Goal: Transaction & Acquisition: Purchase product/service

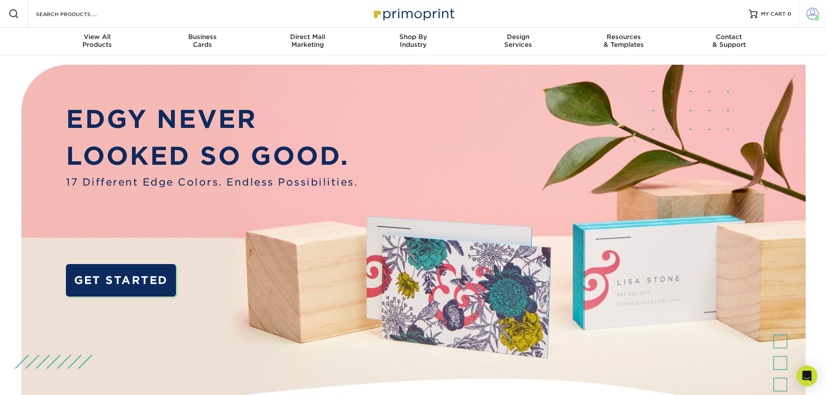
click at [815, 15] on span at bounding box center [813, 14] width 12 height 12
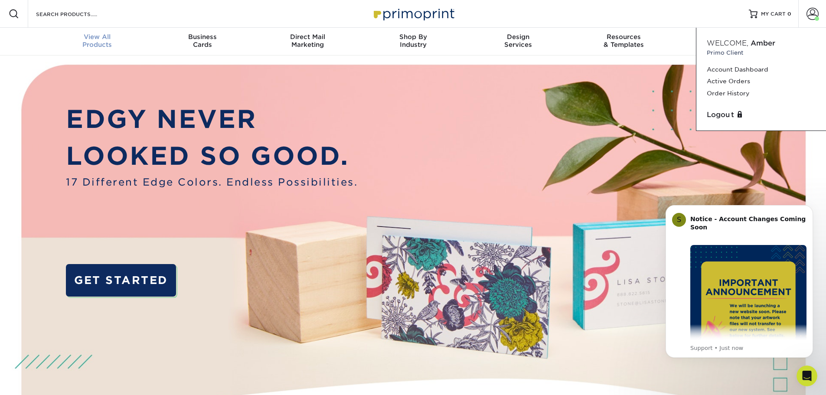
click at [96, 40] on span "View All" at bounding box center [97, 37] width 105 height 8
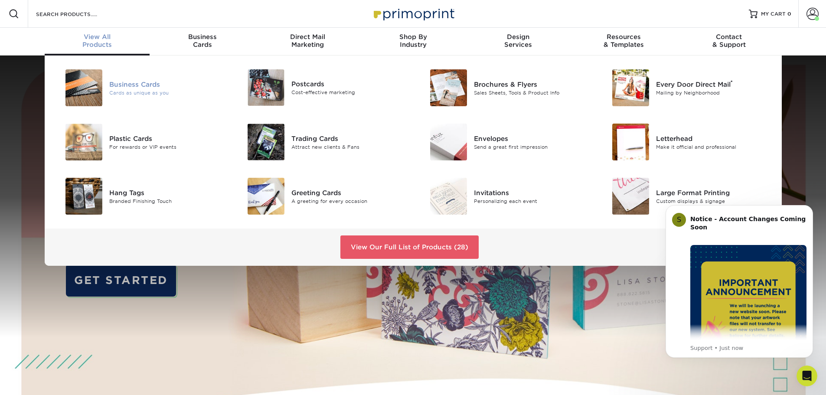
click at [123, 92] on div "Cards as unique as you" at bounding box center [166, 92] width 115 height 7
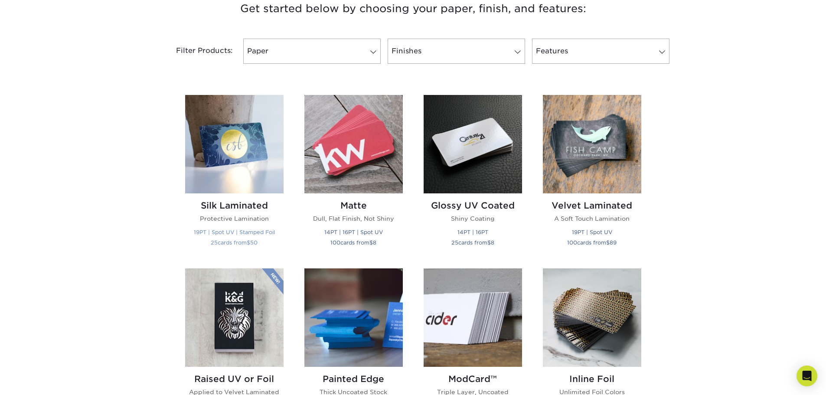
scroll to position [347, 0]
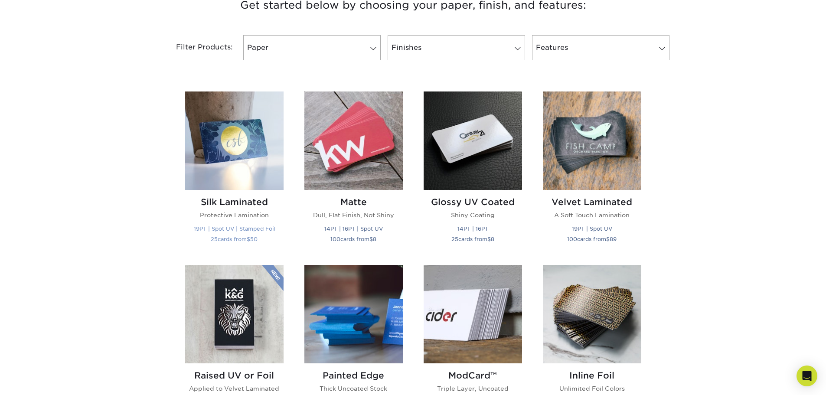
click at [229, 173] on img at bounding box center [234, 141] width 98 height 98
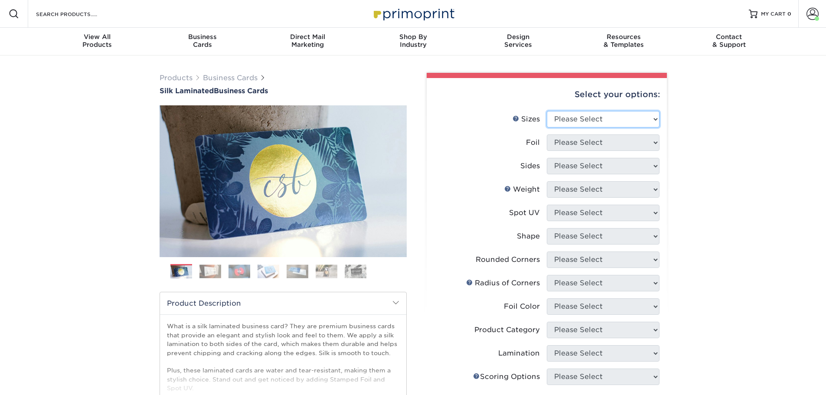
click at [594, 116] on select "Please Select 1.5" x 3.5" - Mini 1.75" x 3.5" - Mini 2" x 2" - Square 2" x 3" -…" at bounding box center [603, 119] width 113 height 16
select select "2.00x3.50"
click at [547, 111] on select "Please Select 1.5" x 3.5" - Mini 1.75" x 3.5" - Mini 2" x 2" - Square 2" x 3" -…" at bounding box center [603, 119] width 113 height 16
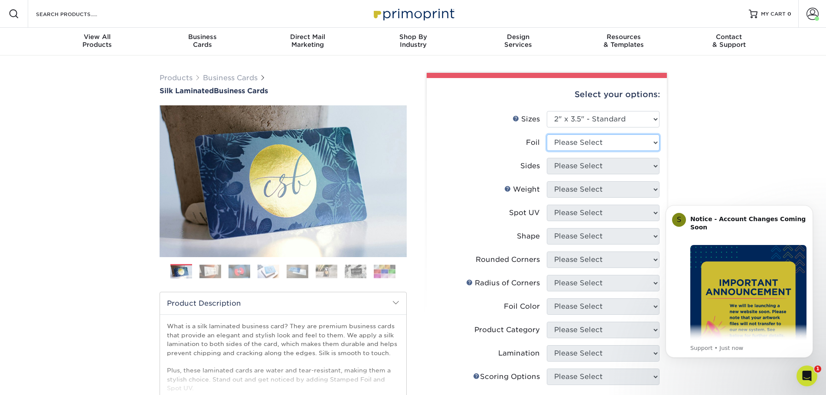
click at [593, 145] on select "Please Select Yes No" at bounding box center [603, 142] width 113 height 16
select select "0"
click at [547, 134] on select "Please Select Yes No" at bounding box center [603, 142] width 113 height 16
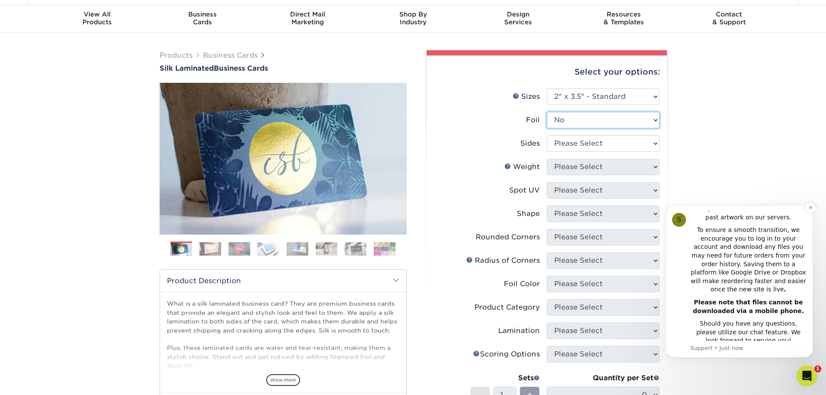
scroll to position [43, 0]
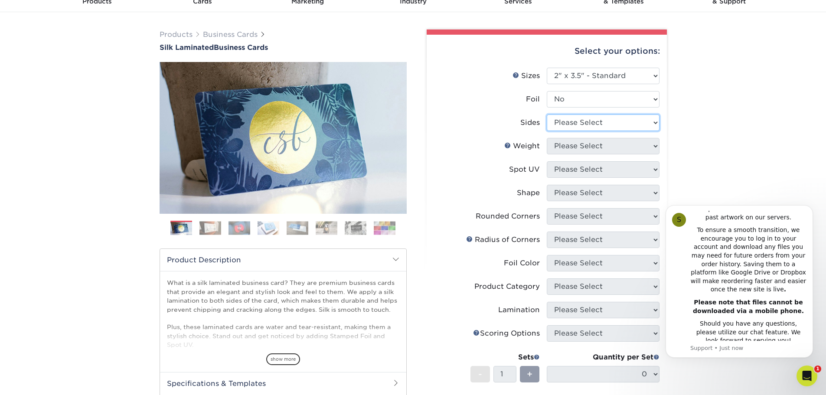
click at [585, 124] on select "Please Select Print Both Sides Print Front Only" at bounding box center [603, 122] width 113 height 16
select select "13abbda7-1d64-4f25-8bb2-c179b224825d"
click at [547, 114] on select "Please Select Print Both Sides Print Front Only" at bounding box center [603, 122] width 113 height 16
click at [582, 146] on select "Please Select 16PT" at bounding box center [603, 146] width 113 height 16
select select "16PT"
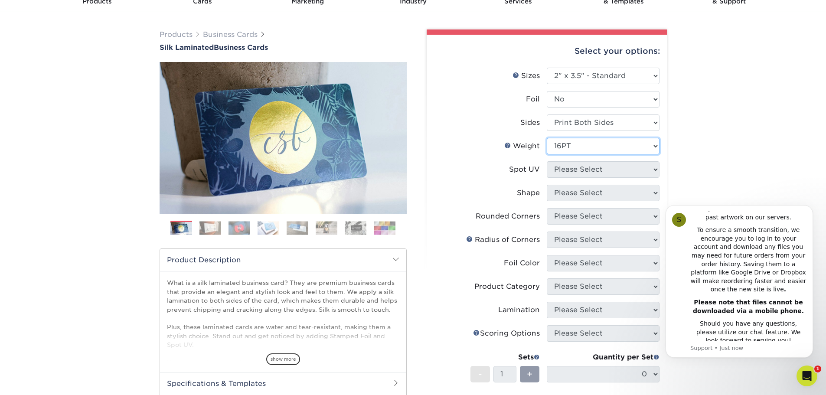
click at [547, 138] on select "Please Select 16PT" at bounding box center [603, 146] width 113 height 16
click at [586, 170] on select "Please Select No Spot UV Front and Back (Both Sides) Front Only Back Only" at bounding box center [603, 169] width 113 height 16
select select "3"
click at [547, 161] on select "Please Select No Spot UV Front and Back (Both Sides) Front Only Back Only" at bounding box center [603, 169] width 113 height 16
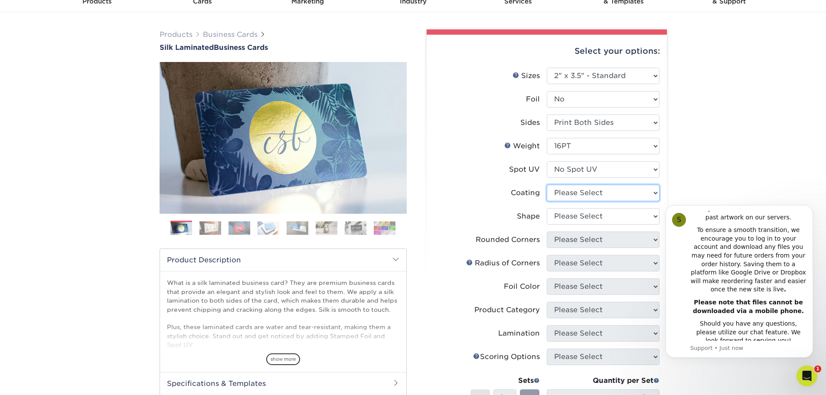
click at [582, 192] on select at bounding box center [603, 193] width 113 height 16
select select "3e7618de-abca-4bda-9f97-8b9129e913d8"
click at [547, 185] on select at bounding box center [603, 193] width 113 height 16
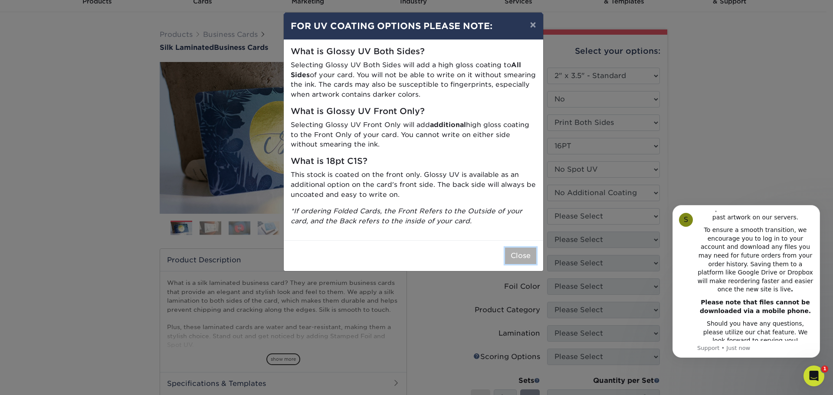
click at [519, 252] on button "Close" at bounding box center [520, 256] width 31 height 16
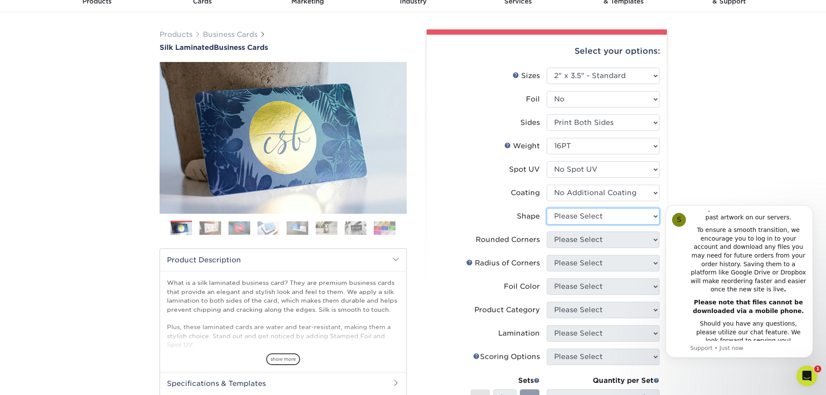
click at [567, 215] on select "Please Select Standard Oval" at bounding box center [603, 216] width 113 height 16
select select "standard"
click at [547, 208] on select "Please Select Standard Oval" at bounding box center [603, 216] width 113 height 16
click at [571, 243] on select "Please Select Yes - Round 2 Corners Yes - Round 4 Corners No" at bounding box center [603, 240] width 113 height 16
select select "7672df9e-0e0a-464d-8e1f-920c575e4da3"
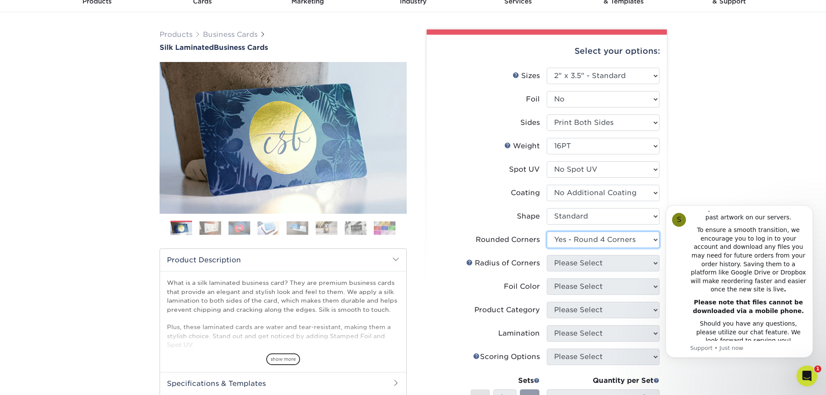
click at [547, 232] on select "Please Select Yes - Round 2 Corners Yes - Round 4 Corners No" at bounding box center [603, 240] width 113 height 16
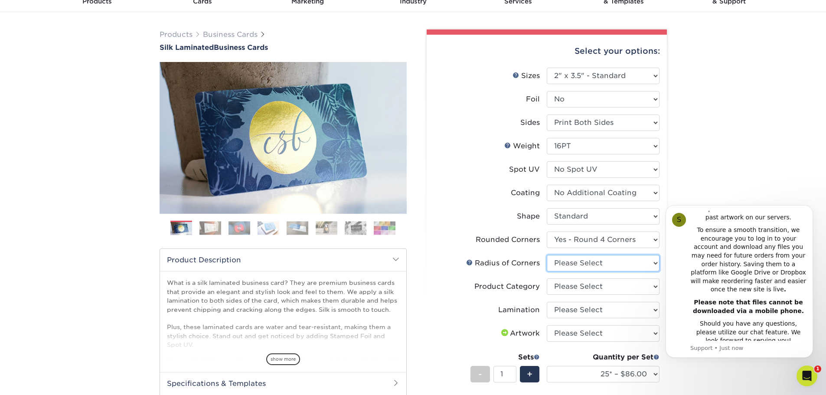
click at [587, 262] on select "Please Select Rounded 1/8" Rounded 1/4"" at bounding box center [603, 263] width 113 height 16
select select "479fbfe7-6a0c-4895-8c9a-81739b7486c9"
click at [547, 255] on select "Please Select Rounded 1/8" Rounded 1/4"" at bounding box center [603, 263] width 113 height 16
click at [586, 286] on select "Please Select Business Cards" at bounding box center [603, 286] width 113 height 16
select select "3b5148f1-0588-4f88-a218-97bcfdce65c1"
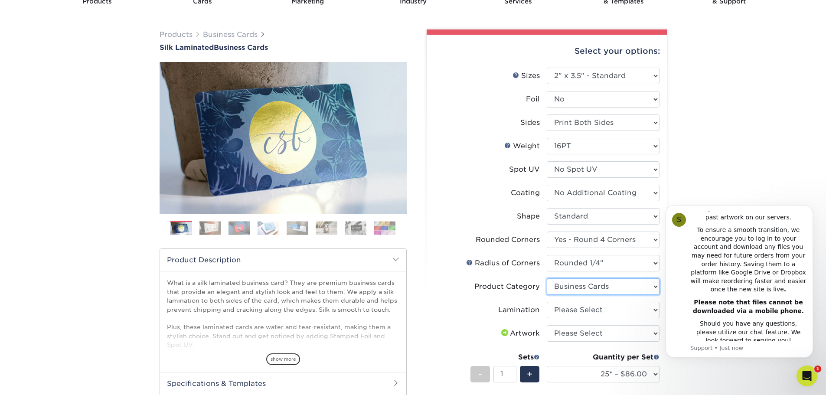
click at [547, 278] on select "Please Select Business Cards" at bounding box center [603, 286] width 113 height 16
click at [586, 311] on select "Please Select Silk" at bounding box center [603, 310] width 113 height 16
select select "ccacb42f-45f7-42d3-bbd3-7c8421cf37f0"
click at [547, 302] on select "Please Select Silk" at bounding box center [603, 310] width 113 height 16
click at [586, 336] on select "Please Select I will upload files I need a design - $100" at bounding box center [603, 333] width 113 height 16
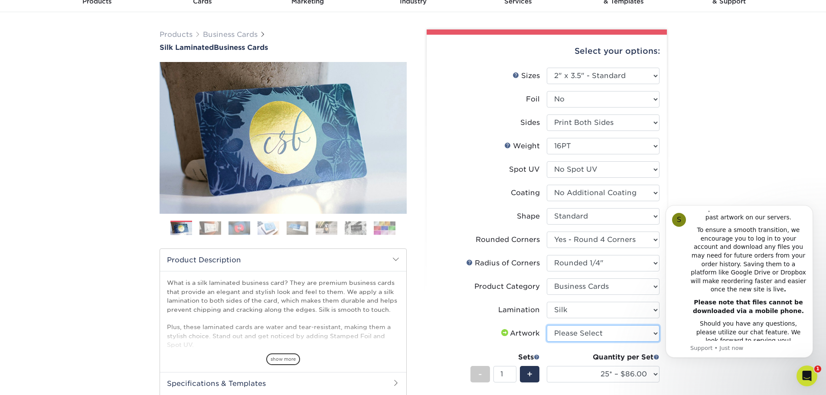
select select "upload"
click at [547, 325] on select "Please Select I will upload files I need a design - $100" at bounding box center [603, 333] width 113 height 16
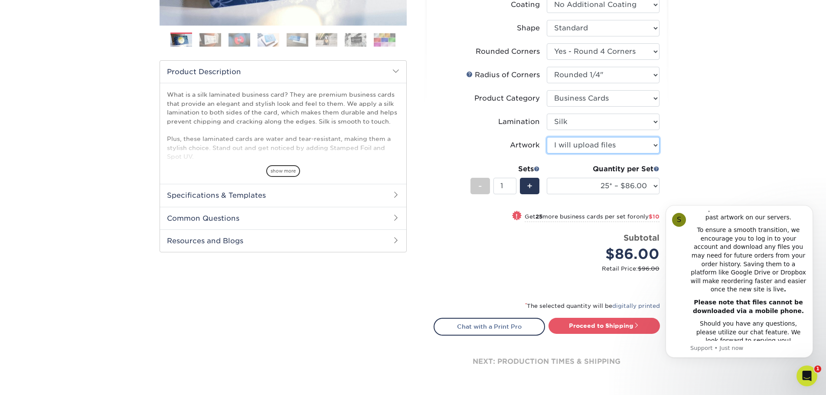
scroll to position [260, 0]
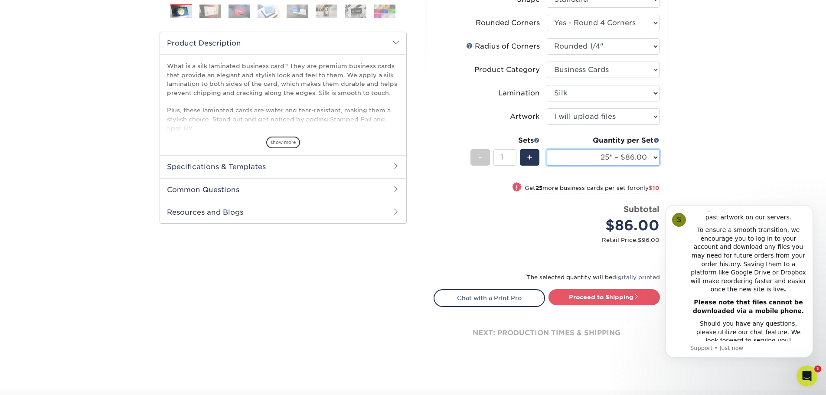
click at [594, 159] on select "25* – $86.00 50* – $96.00 75* – $107.00 100* – $114.00 250* – $121.00 500 – $12…" at bounding box center [603, 157] width 113 height 16
select select "100* – $114.00"
click at [547, 149] on select "25* – $86.00 50* – $96.00 75* – $107.00 100* – $114.00 250* – $121.00 500 – $12…" at bounding box center [603, 157] width 113 height 16
click at [530, 160] on span "+" at bounding box center [530, 157] width 6 height 13
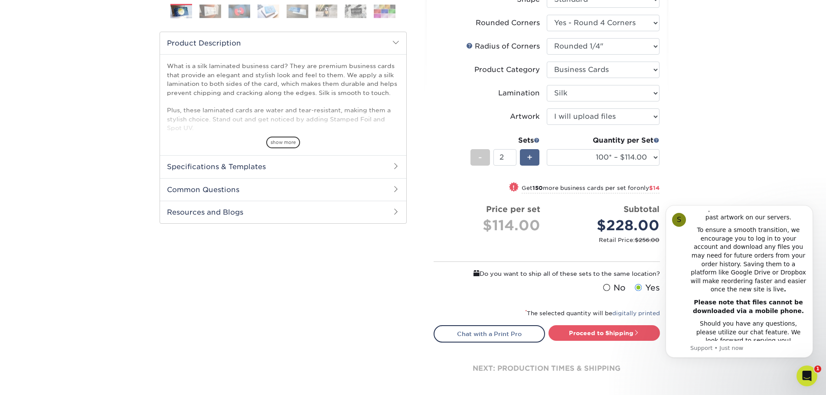
click at [530, 158] on span "+" at bounding box center [530, 157] width 6 height 13
type input "5"
click at [612, 331] on link "Proceed to Shipping" at bounding box center [604, 333] width 111 height 16
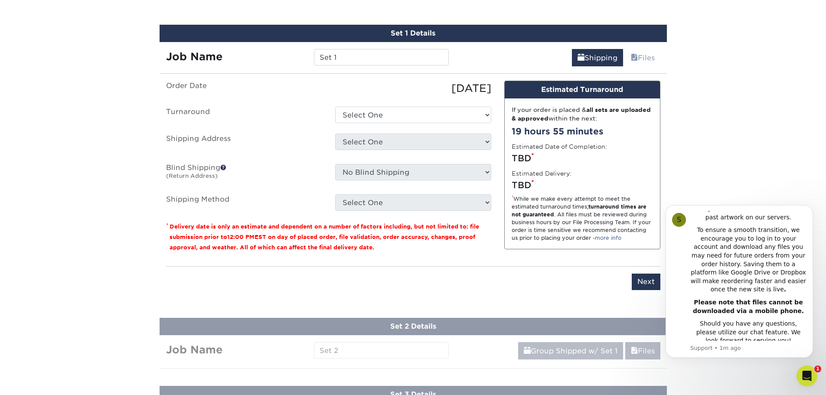
scroll to position [609, 0]
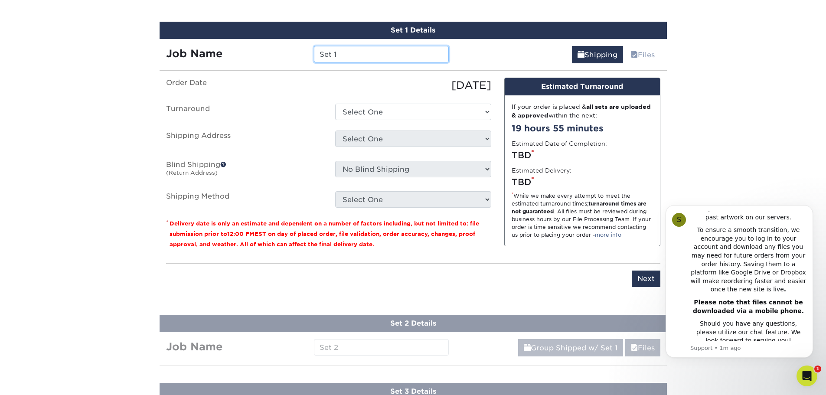
click at [317, 56] on input "Set 1" at bounding box center [381, 54] width 135 height 16
click at [338, 56] on input "Set 1" at bounding box center [381, 54] width 135 height 16
paste input "PO 5154-CE-CEBC [PERSON_NAME]"
click at [324, 54] on input "Set 1PO 5154-CE-CEBC Jeremy Hamp" at bounding box center [381, 54] width 135 height 16
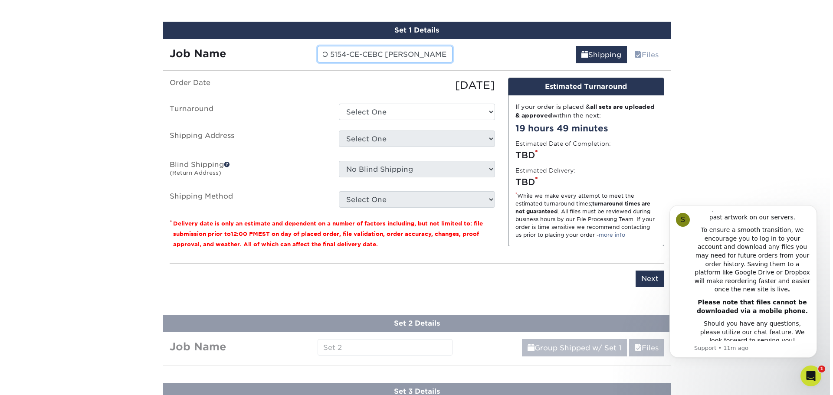
scroll to position [0, 0]
type input "PO 5154-CE-CEBC [PERSON_NAME]"
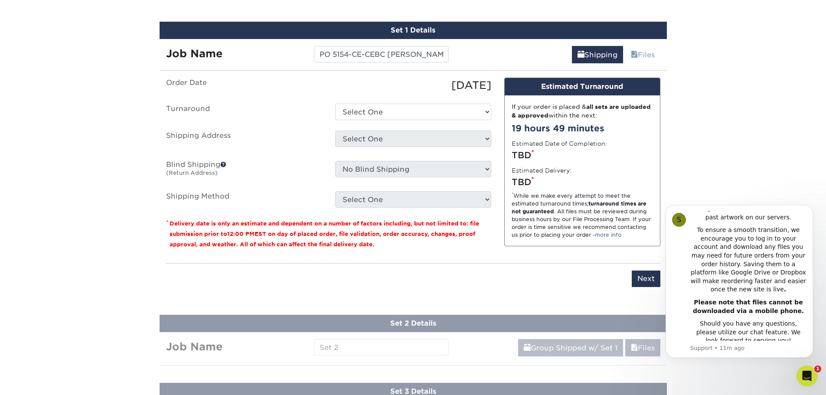
click at [351, 336] on div "Products Business Cards Silk Laminated Business Cards Previous Next" at bounding box center [413, 14] width 826 height 1134
click at [350, 346] on div "Products Business Cards Silk Laminated Business Cards Previous Next" at bounding box center [413, 14] width 826 height 1134
click at [377, 112] on select "Select One 2-4 Business Days 2 Day Next Business Day" at bounding box center [413, 112] width 156 height 16
select select "5d41d740-bc33-4985-bb04-c9d5c9945664"
click at [335, 104] on select "Select One 2-4 Business Days 2 Day Next Business Day" at bounding box center [413, 112] width 156 height 16
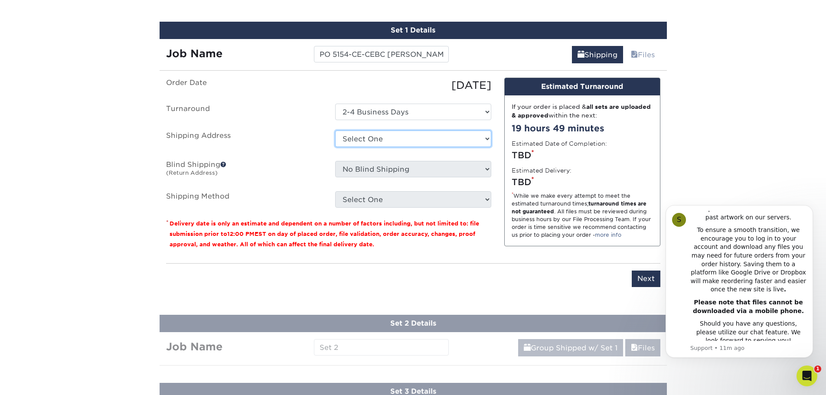
click at [379, 138] on select "Select One Business Strategist Catch Des Moines Catch Des Moines Catch DM BC 09…" at bounding box center [413, 139] width 156 height 16
select select "newaddress"
click at [335, 131] on select "Select One Business Strategist Catch Des Moines Catch Des Moines Catch DM BC 09…" at bounding box center [413, 139] width 156 height 16
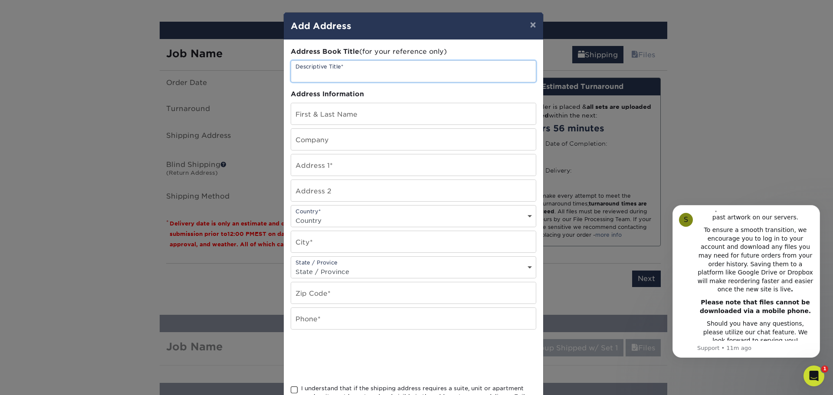
click at [366, 68] on input "text" at bounding box center [413, 71] width 245 height 21
type input "c"
type input "Coviance"
click at [309, 115] on input "text" at bounding box center [413, 113] width 245 height 21
paste input "[PERSON_NAME]"
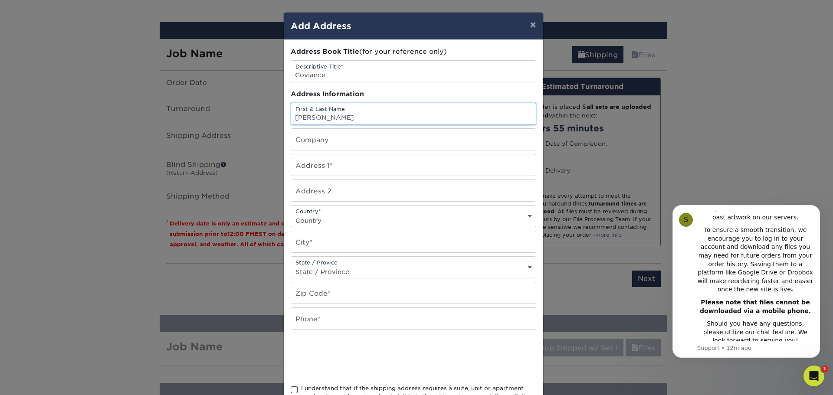
type input "[PERSON_NAME]"
click at [307, 139] on input "text" at bounding box center [413, 139] width 245 height 21
type input "Coviance"
click at [318, 167] on input "text" at bounding box center [413, 164] width 245 height 21
paste input "[STREET_ADDRESS]"
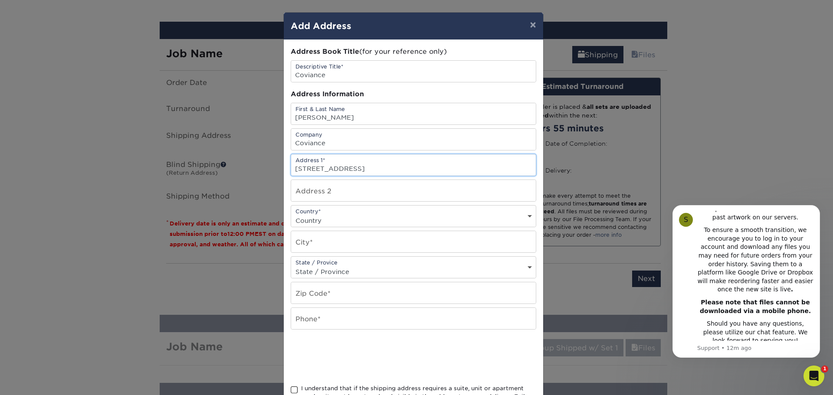
type input "[STREET_ADDRESS]"
click at [330, 240] on input "text" at bounding box center [413, 241] width 245 height 21
click at [311, 215] on select "Country United States Canada ----------------------------- Afghanistan Albania …" at bounding box center [413, 220] width 245 height 13
select select "US"
click at [291, 214] on select "Country United States Canada ----------------------------- Afghanistan Albania …" at bounding box center [413, 220] width 245 height 13
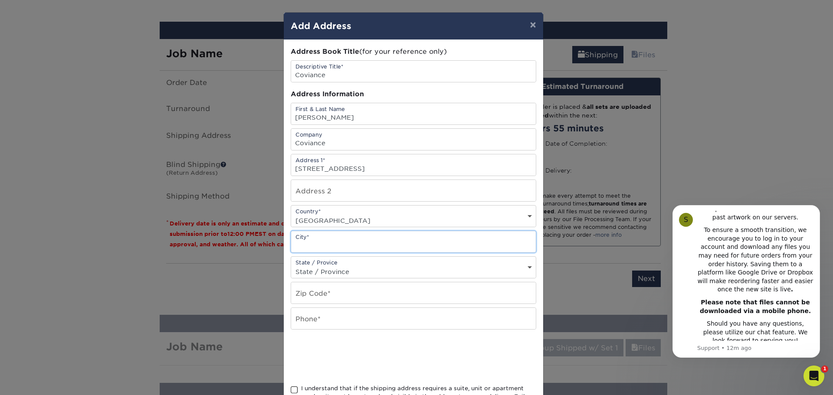
click at [335, 245] on input "text" at bounding box center [413, 241] width 245 height 21
paste input "West Des Moines"
type input "West Des Moines"
click at [335, 271] on select "State / Province Alabama Alaska Arizona Arkansas California Colorado Connecticu…" at bounding box center [413, 271] width 245 height 13
select select "IA"
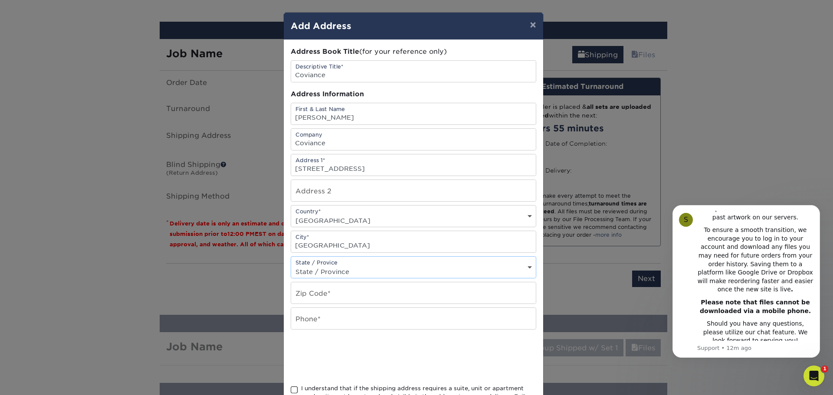
click at [291, 265] on select "State / Province Alabama Alaska Arizona Arkansas California Colorado Connecticu…" at bounding box center [413, 271] width 245 height 13
click at [334, 295] on input "text" at bounding box center [413, 292] width 245 height 21
type input "50266"
type input "5152825283"
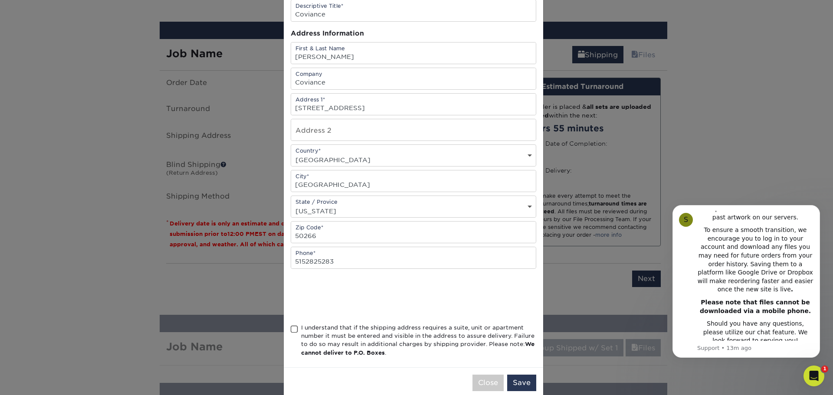
scroll to position [76, 0]
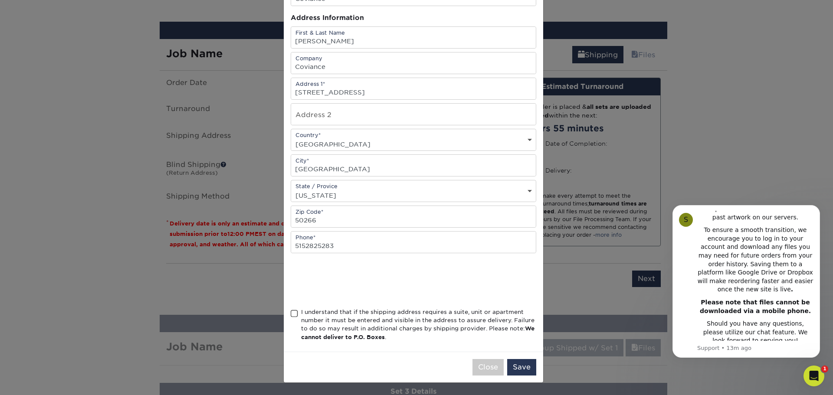
click at [291, 314] on span at bounding box center [294, 314] width 7 height 8
click at [0, 0] on input "I understand that if the shipping address requires a suite, unit or apartment n…" at bounding box center [0, 0] width 0 height 0
click at [512, 368] on button "Save" at bounding box center [521, 367] width 29 height 16
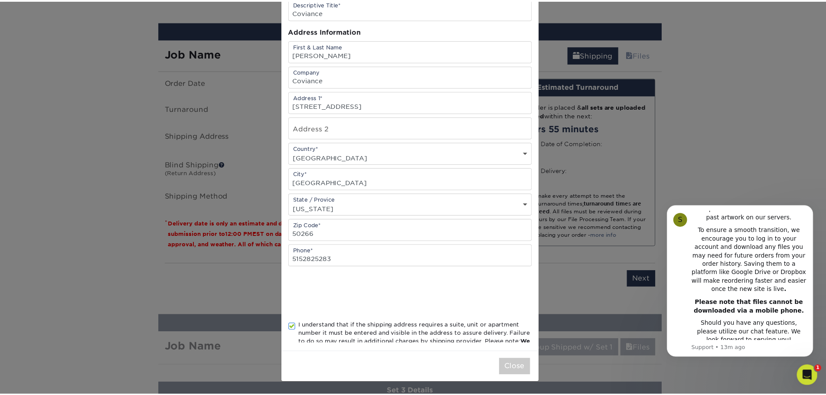
scroll to position [0, 0]
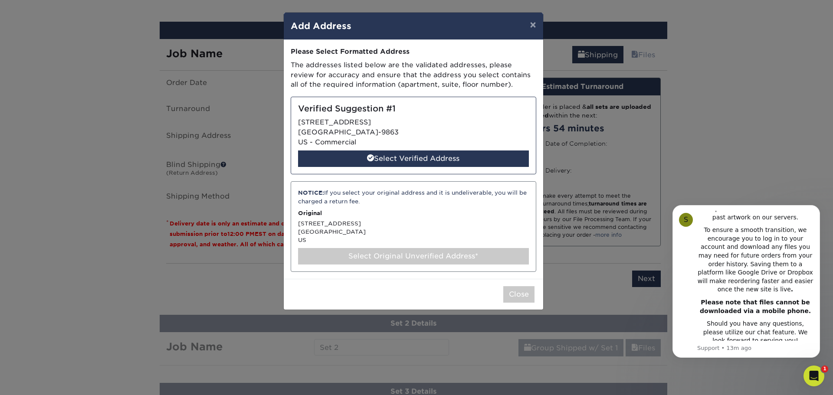
click at [438, 256] on div "Select Original Unverified Address*" at bounding box center [413, 256] width 231 height 16
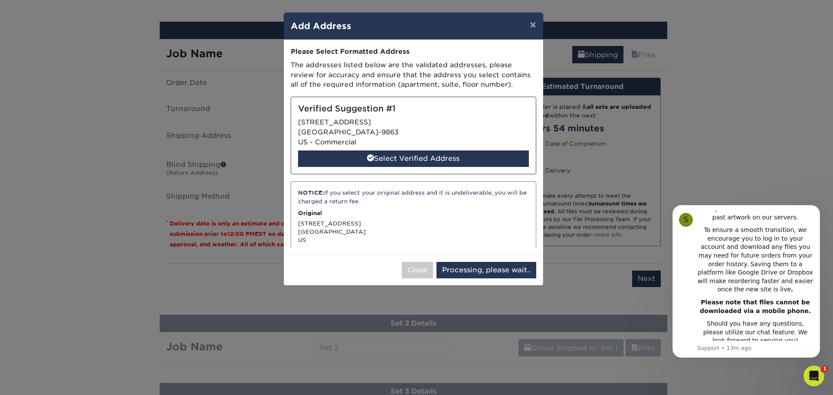
select select "285278"
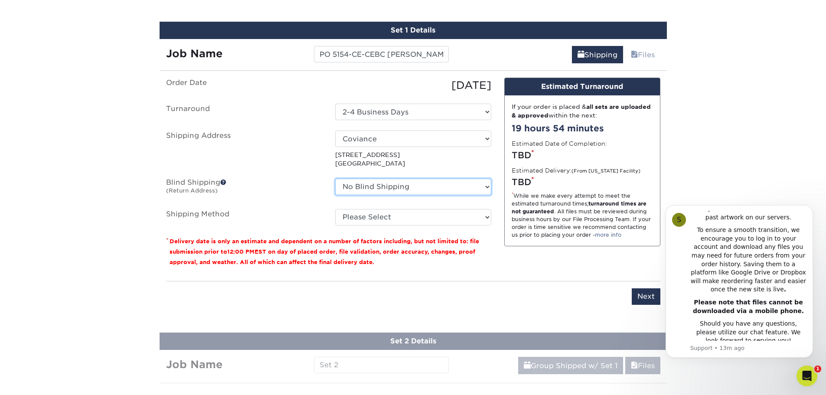
click at [399, 188] on select "No Blind Shipping Business Strategist Catch Des Moines Catch Des Moines Catch D…" at bounding box center [413, 187] width 156 height 16
select select "163655"
click at [335, 179] on select "No Blind Shipping Business Strategist Catch Des Moines Catch Des Moines Catch D…" at bounding box center [413, 187] width 156 height 16
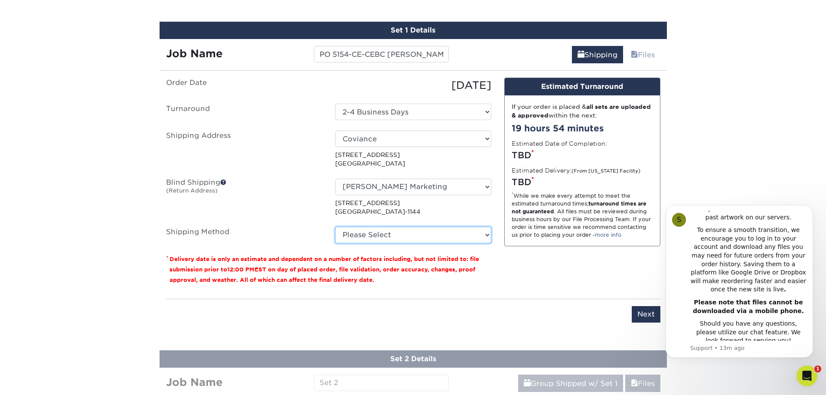
click at [389, 238] on select "Please Select Ground Shipping (+$14.96) 3 Day Shipping Service (+$15.34) 2 Day …" at bounding box center [413, 235] width 156 height 16
select select "03"
click at [335, 227] on select "Please Select Ground Shipping (+$14.96) 3 Day Shipping Service (+$15.34) 2 Day …" at bounding box center [413, 235] width 156 height 16
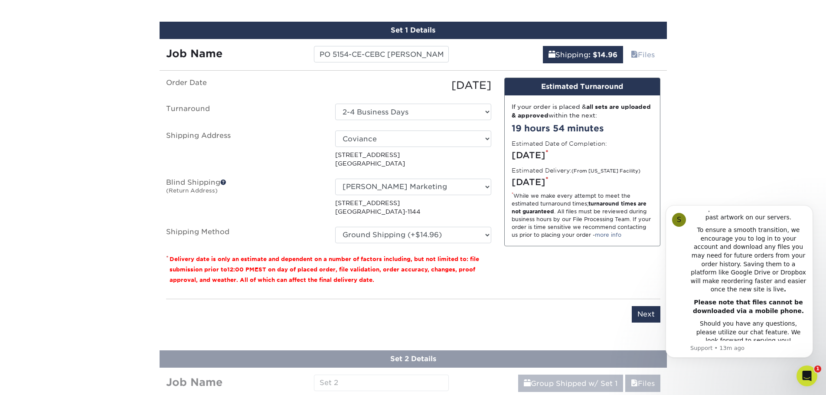
click at [541, 271] on div "Design Estimated Turnaround If your order is placed & all sets are uploaded & a…" at bounding box center [582, 185] width 169 height 214
click at [637, 314] on input "Next" at bounding box center [646, 314] width 29 height 16
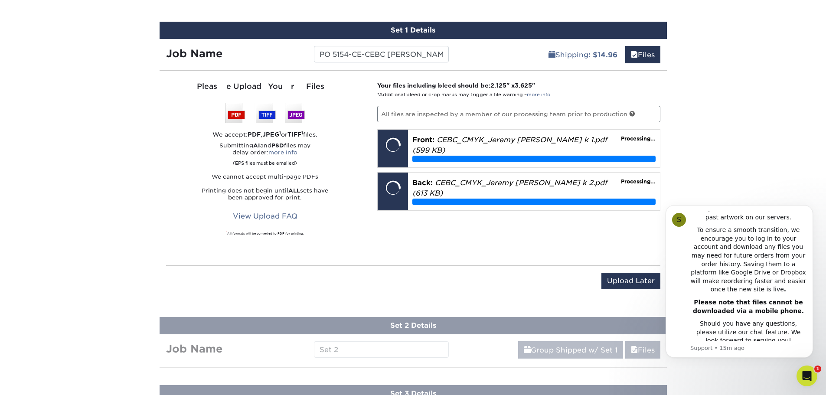
click at [349, 229] on div "Please Upload Your Files We accept: PDF , JPEG 1 or TIFF 1 files. Submitting AI…" at bounding box center [265, 168] width 199 height 174
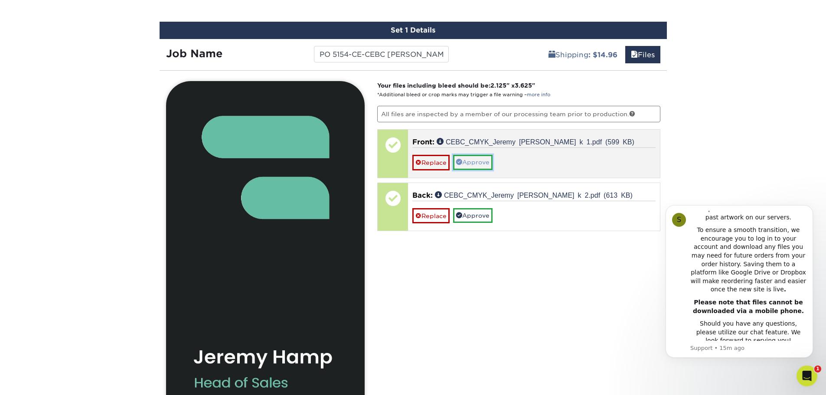
click at [481, 161] on link "Approve" at bounding box center [472, 162] width 39 height 15
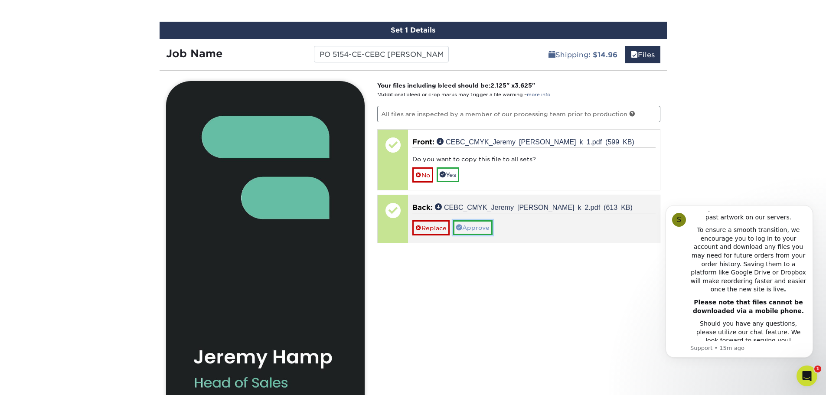
click at [471, 224] on link "Approve" at bounding box center [472, 227] width 39 height 15
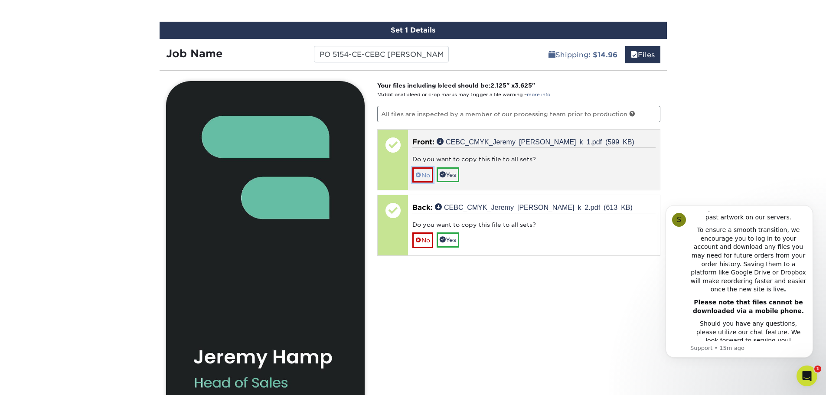
click at [432, 176] on link "No" at bounding box center [422, 174] width 21 height 15
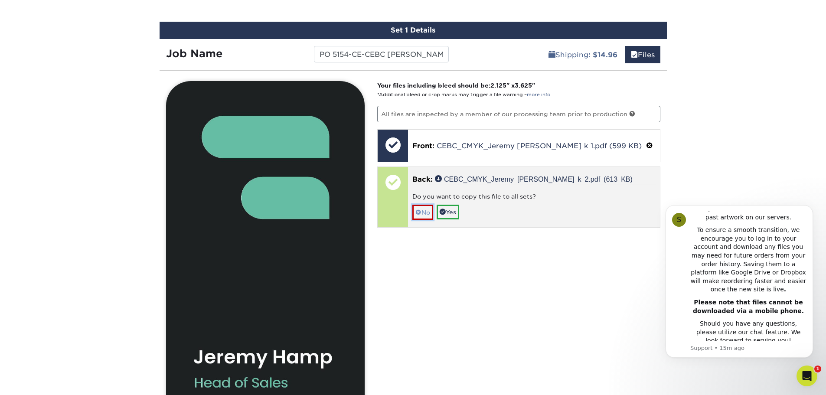
click at [424, 214] on link "No" at bounding box center [422, 212] width 21 height 15
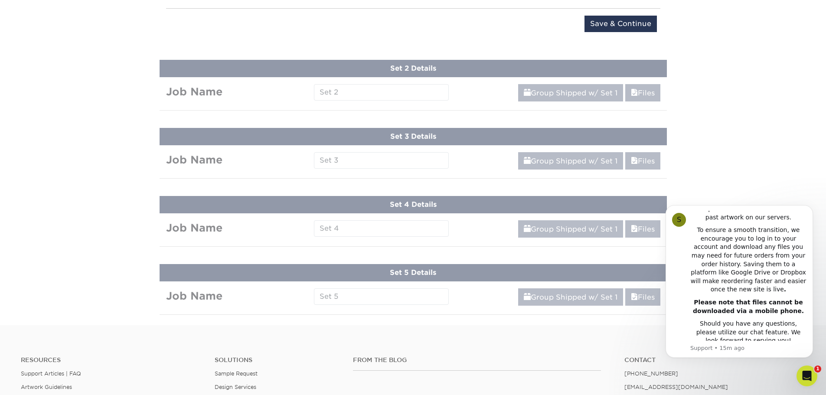
scroll to position [1173, 0]
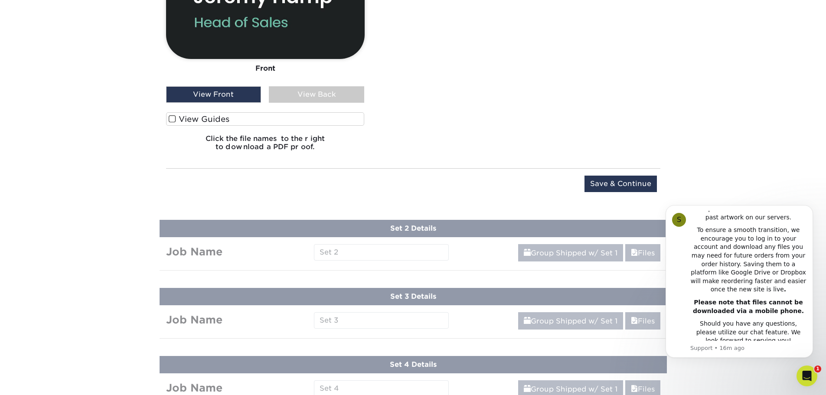
scroll to position [956, 0]
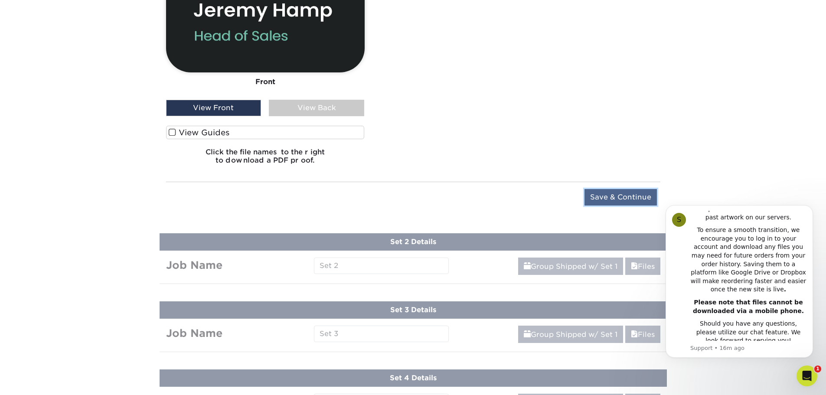
click at [599, 198] on input "Save & Continue" at bounding box center [621, 197] width 72 height 16
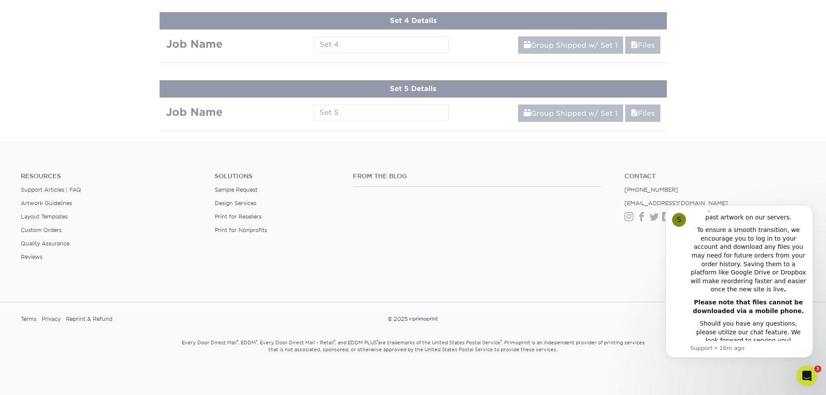
scroll to position [532, 0]
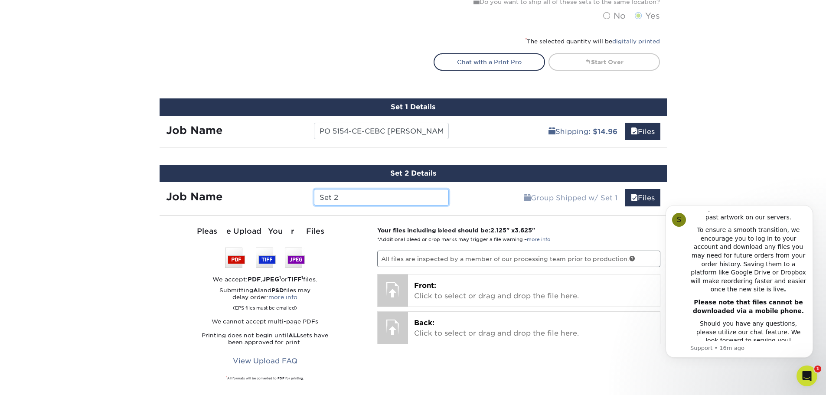
drag, startPoint x: 350, startPoint y: 199, endPoint x: 283, endPoint y: 200, distance: 67.2
click at [283, 201] on div "Job Name Set 2" at bounding box center [308, 197] width 296 height 16
paste input "PO 5154-CE-CEBC [PERSON_NAME]"
type input "PO 5154-CE-CEBC [PERSON_NAME]"
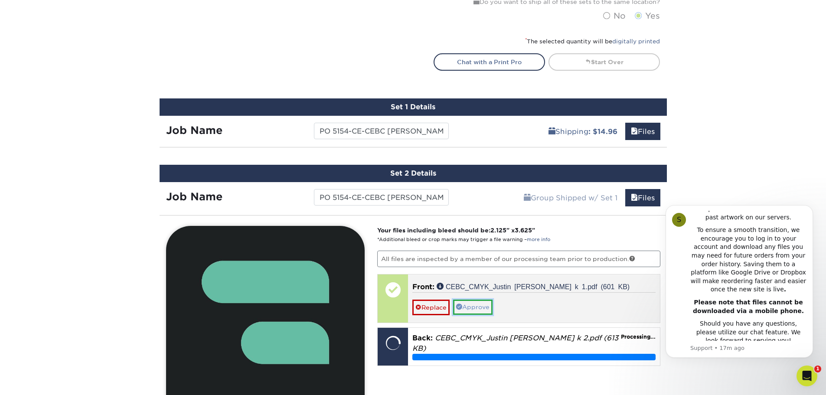
click at [487, 304] on link "Approve" at bounding box center [472, 307] width 39 height 15
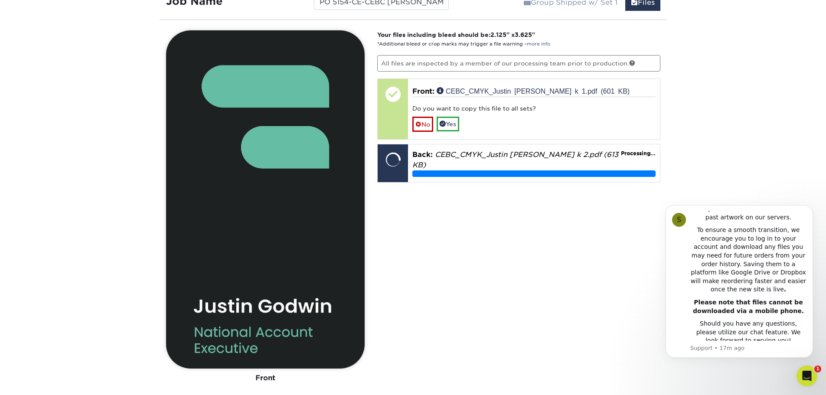
scroll to position [749, 0]
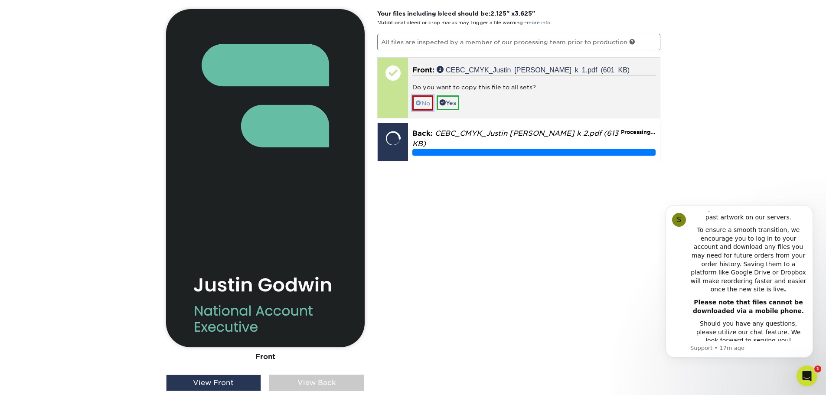
click at [421, 104] on span at bounding box center [418, 103] width 6 height 7
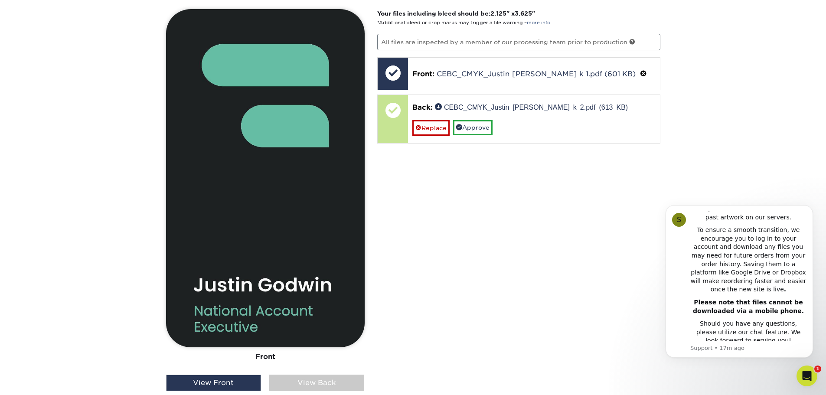
click at [323, 383] on div "View Back" at bounding box center [316, 383] width 95 height 16
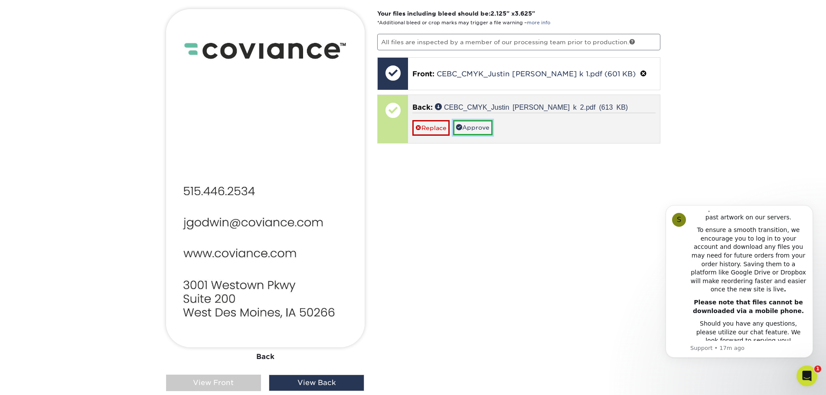
click at [484, 125] on link "Approve" at bounding box center [472, 127] width 39 height 15
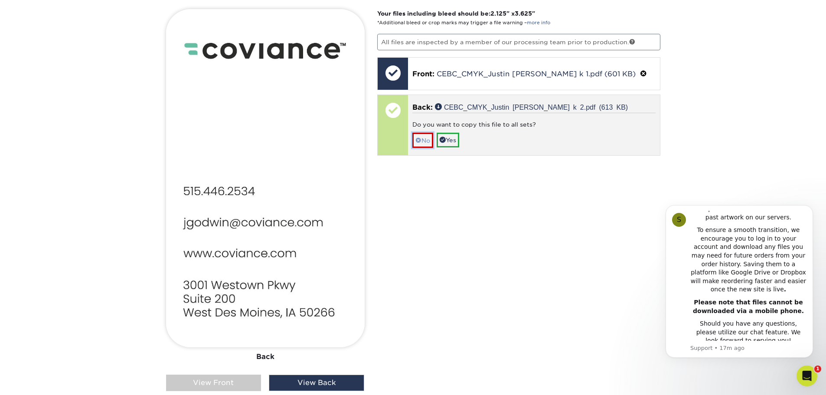
click at [425, 140] on link "No" at bounding box center [422, 140] width 21 height 15
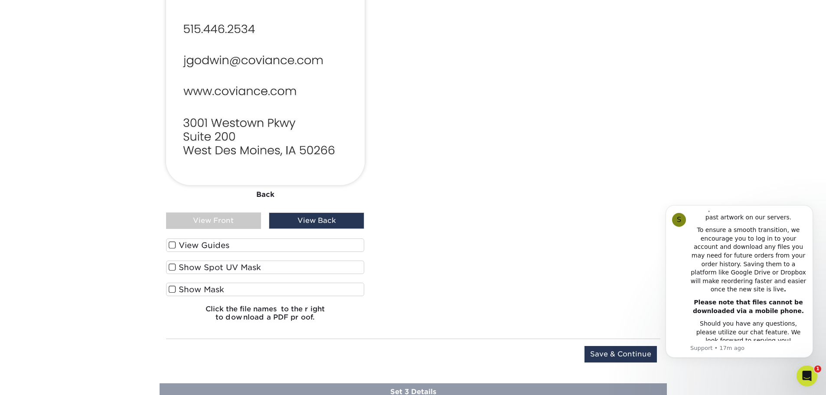
scroll to position [922, 0]
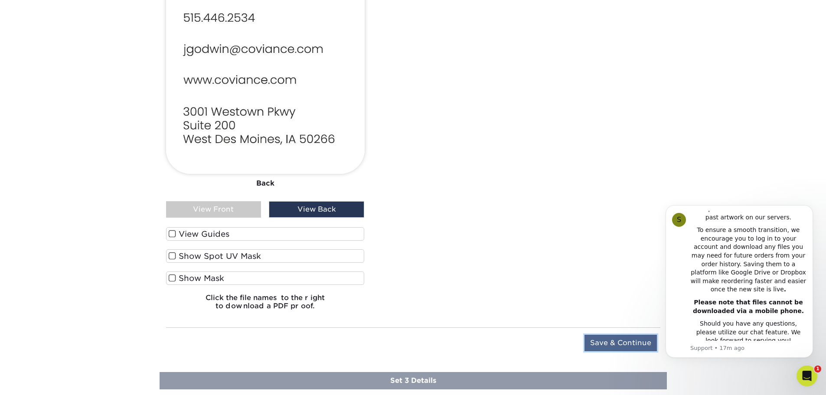
click at [633, 343] on input "Save & Continue" at bounding box center [621, 343] width 72 height 16
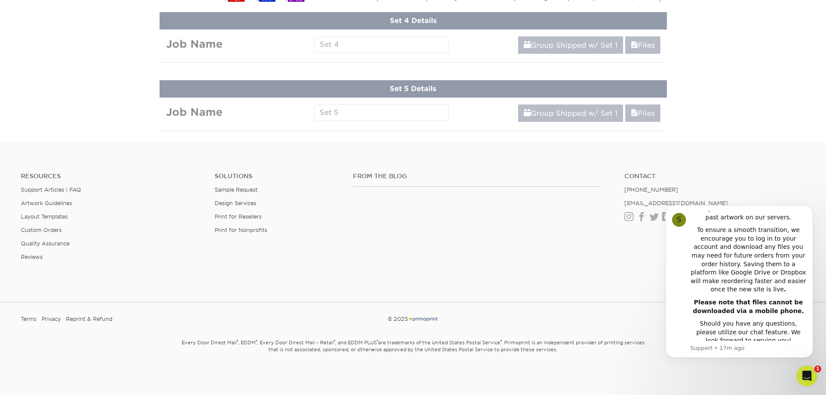
scroll to position [600, 0]
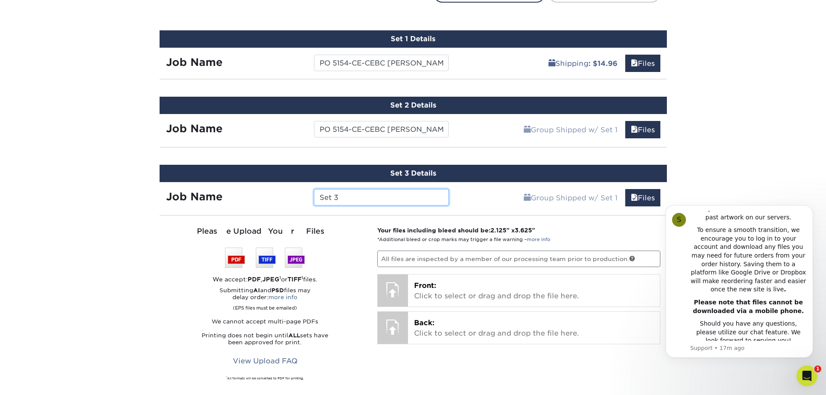
click at [370, 196] on input "Set 3" at bounding box center [381, 197] width 135 height 16
paste input "PO 5154-CE-CEBC [PERSON_NAME]"
drag, startPoint x: 331, startPoint y: 197, endPoint x: 238, endPoint y: 199, distance: 93.3
click at [238, 199] on div "Job Name Set 3PO 5154-CE-CEBC Allen Jingst" at bounding box center [308, 197] width 296 height 16
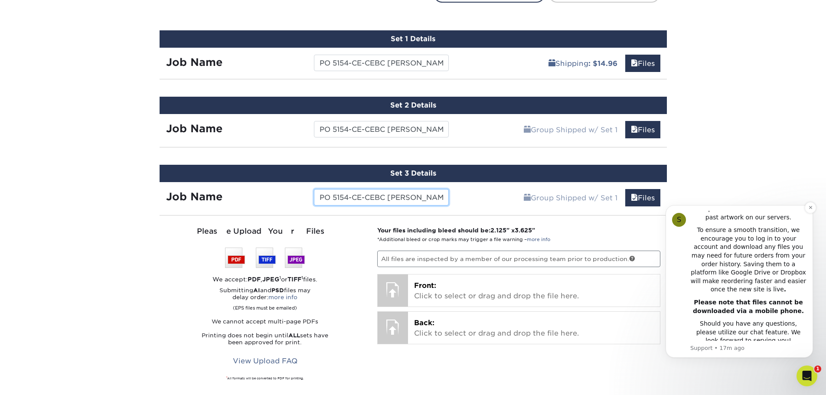
type input "PO 5154-CE-CEBC [PERSON_NAME]"
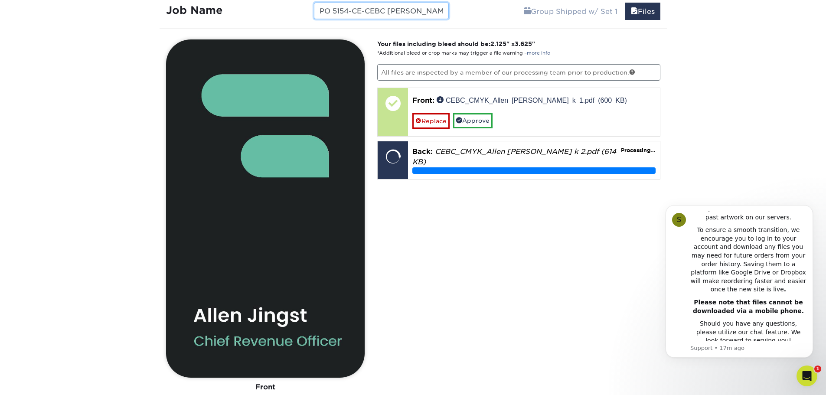
scroll to position [730, 0]
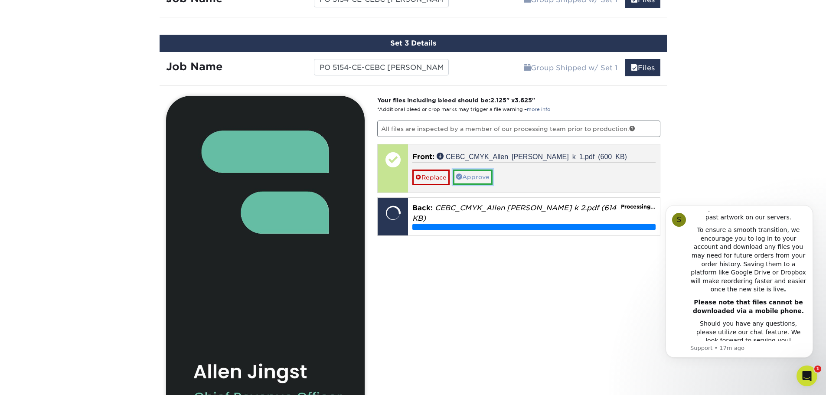
click at [477, 179] on link "Approve" at bounding box center [472, 177] width 39 height 15
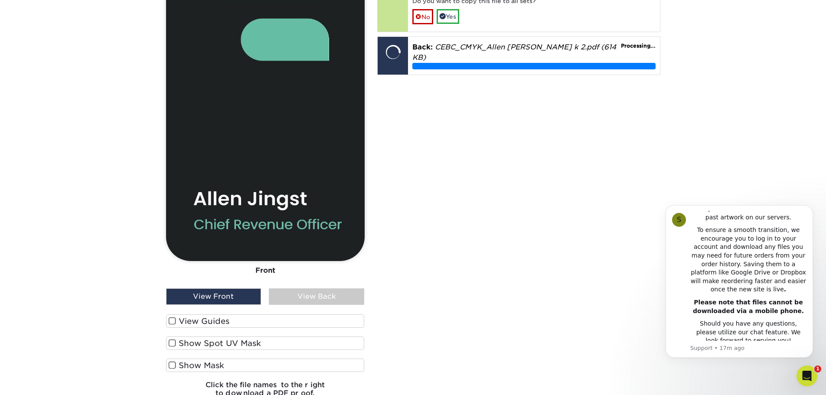
scroll to position [904, 0]
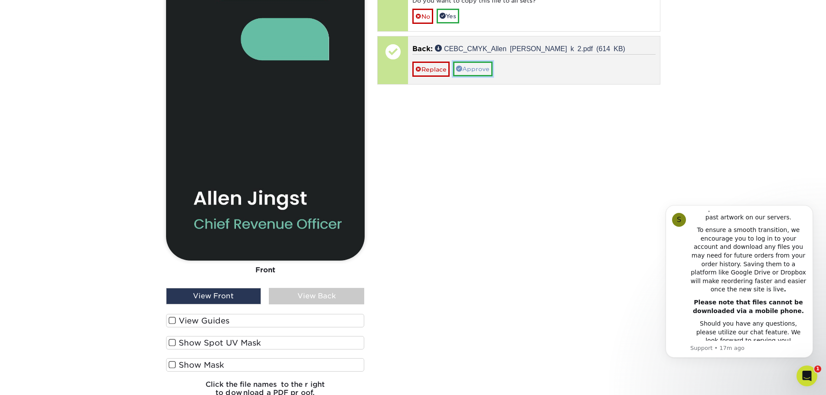
click at [482, 72] on link "Approve" at bounding box center [472, 69] width 39 height 15
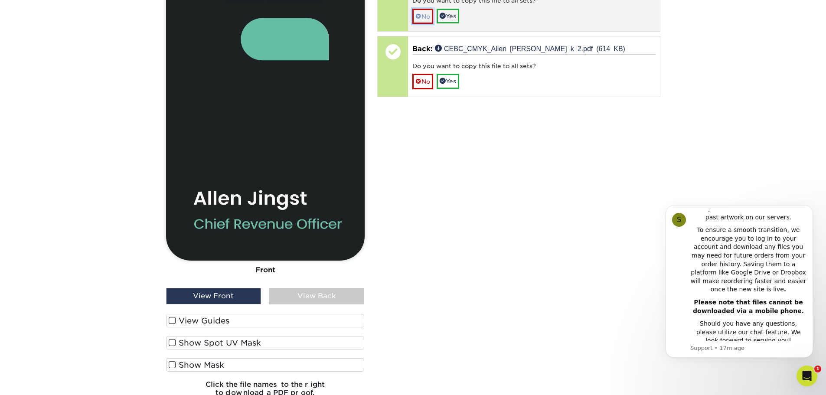
click at [427, 16] on link "No" at bounding box center [422, 16] width 21 height 15
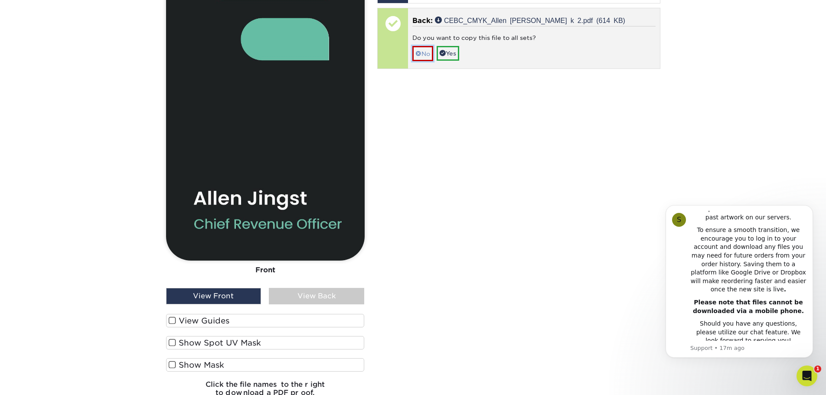
click at [428, 51] on link "No" at bounding box center [422, 53] width 21 height 15
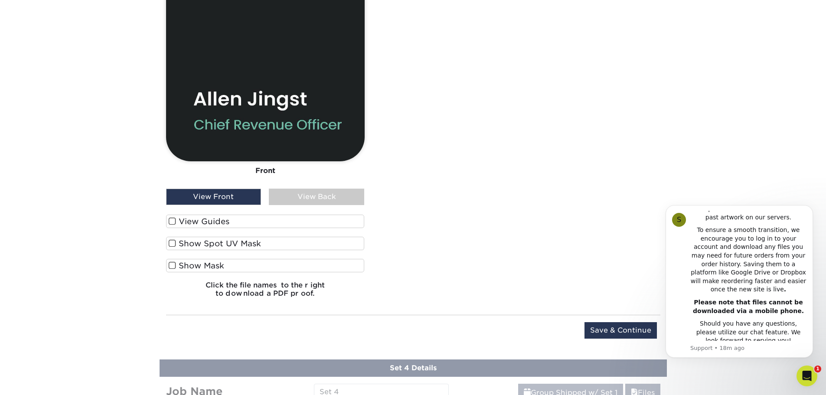
scroll to position [1077, 0]
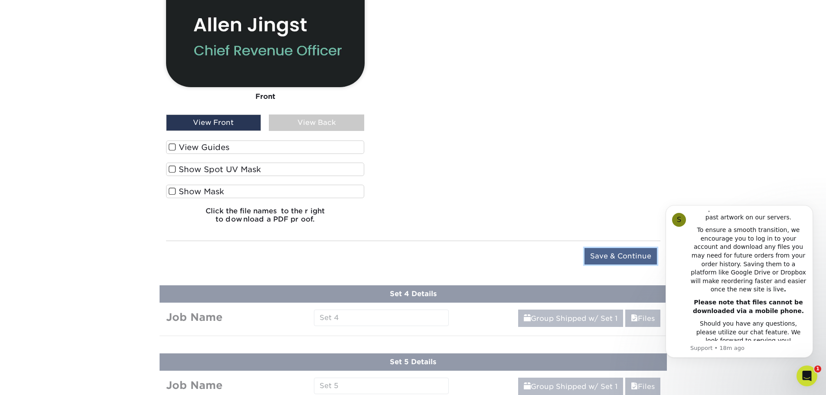
click at [617, 256] on input "Save & Continue" at bounding box center [621, 256] width 72 height 16
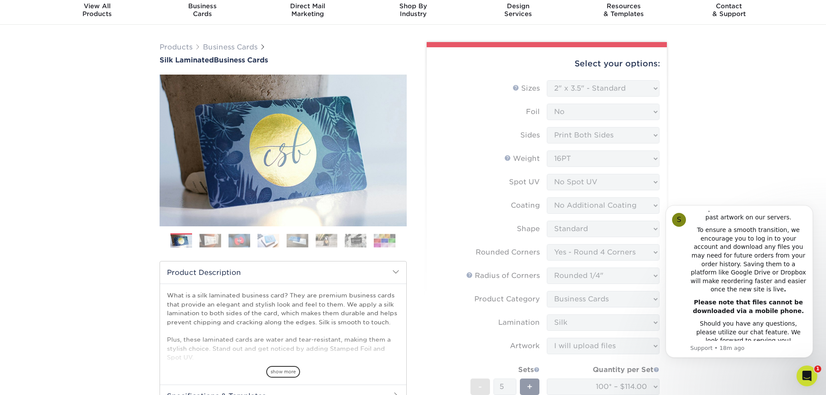
scroll to position [0, 0]
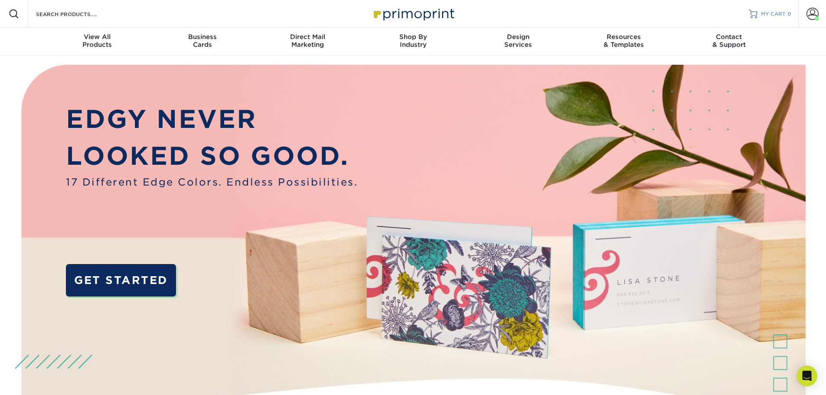
click at [768, 12] on span "MY CART" at bounding box center [773, 13] width 25 height 7
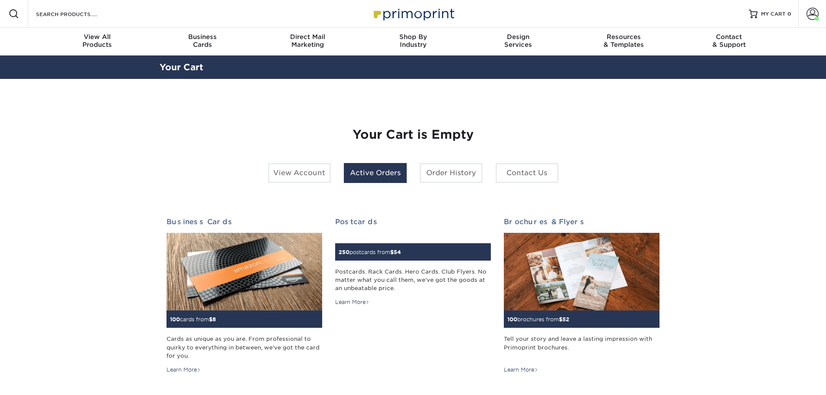
click at [371, 171] on link "Active Orders" at bounding box center [375, 173] width 63 height 20
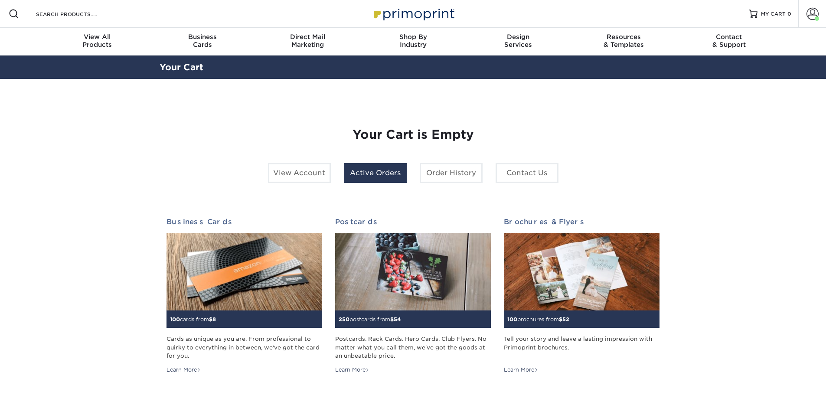
click at [379, 174] on link "Active Orders" at bounding box center [375, 173] width 63 height 20
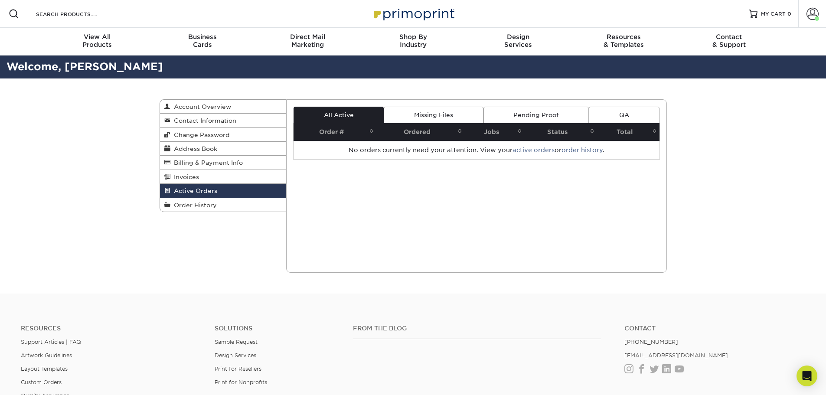
click at [457, 118] on link "Missing Files" at bounding box center [433, 115] width 99 height 16
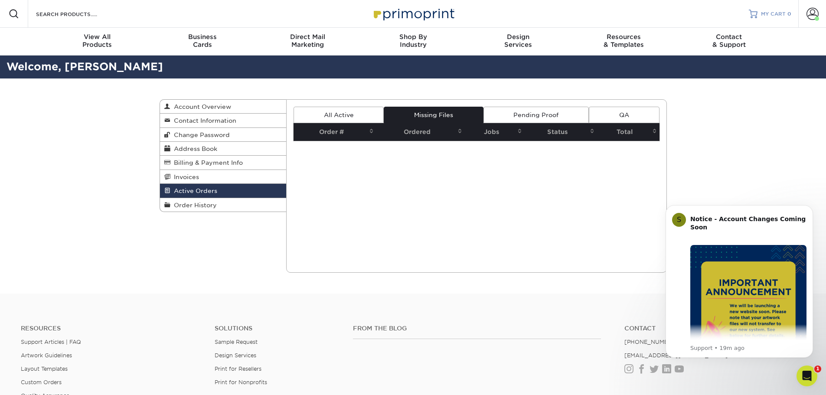
click at [766, 12] on span "MY CART" at bounding box center [773, 13] width 25 height 7
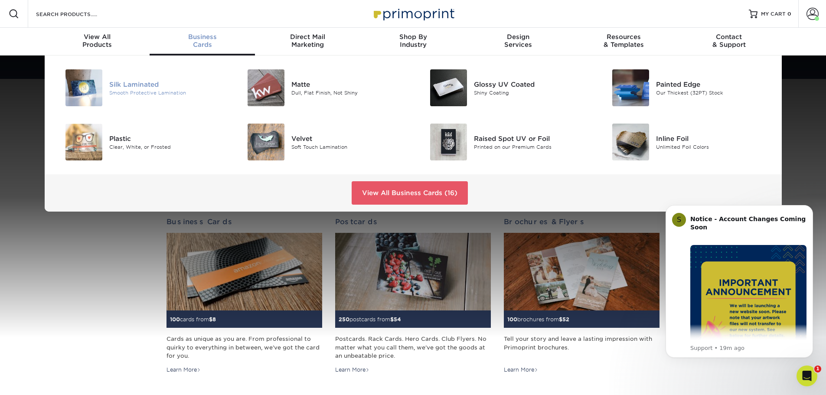
click at [140, 87] on div "Silk Laminated" at bounding box center [166, 84] width 115 height 10
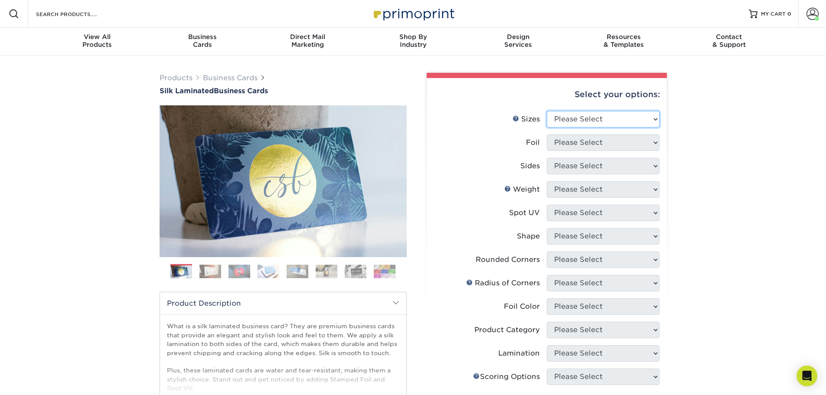
click at [565, 117] on select "Please Select 1.5" x 3.5" - Mini 1.75" x 3.5" - Mini 2" x 2" - Square 2" x 3" -…" at bounding box center [603, 119] width 113 height 16
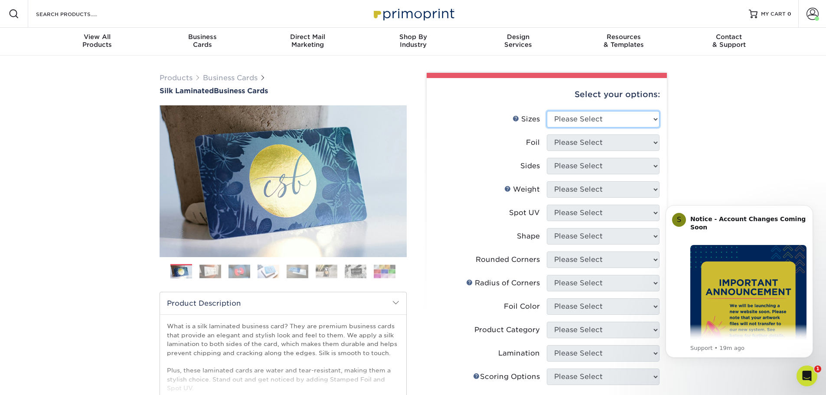
select select "2.00x3.50"
click at [547, 111] on select "Please Select 1.5" x 3.5" - Mini 1.75" x 3.5" - Mini 2" x 2" - Square 2" x 3" -…" at bounding box center [603, 119] width 113 height 16
click at [601, 142] on select "Please Select Yes No" at bounding box center [603, 142] width 113 height 16
select select "0"
click at [547, 134] on select "Please Select Yes No" at bounding box center [603, 142] width 113 height 16
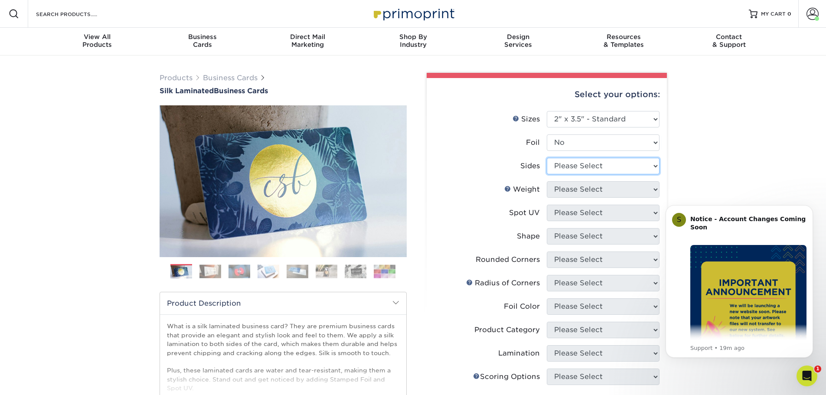
click at [597, 163] on select "Please Select Print Both Sides Print Front Only" at bounding box center [603, 166] width 113 height 16
select select "13abbda7-1d64-4f25-8bb2-c179b224825d"
click at [547, 158] on select "Please Select Print Both Sides Print Front Only" at bounding box center [603, 166] width 113 height 16
click at [597, 189] on select "Please Select 16PT" at bounding box center [603, 189] width 113 height 16
select select "16PT"
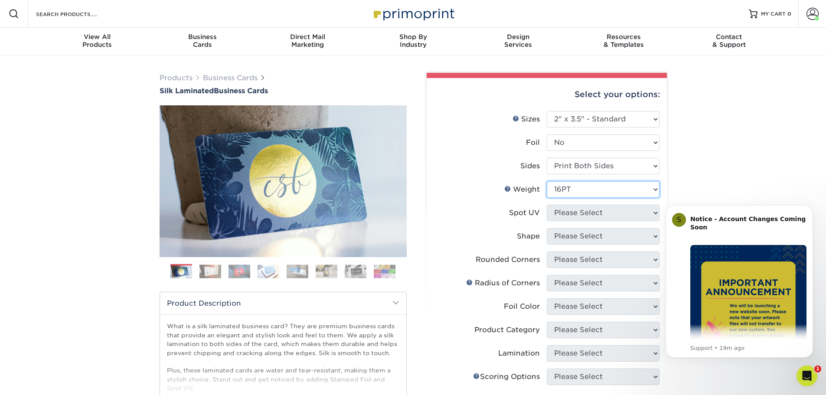
click at [547, 181] on select "Please Select 16PT" at bounding box center [603, 189] width 113 height 16
click at [597, 213] on select "Please Select No Spot UV Front and Back (Both Sides) Front Only Back Only" at bounding box center [603, 213] width 113 height 16
select select "3"
click at [547, 205] on select "Please Select No Spot UV Front and Back (Both Sides) Front Only Back Only" at bounding box center [603, 213] width 113 height 16
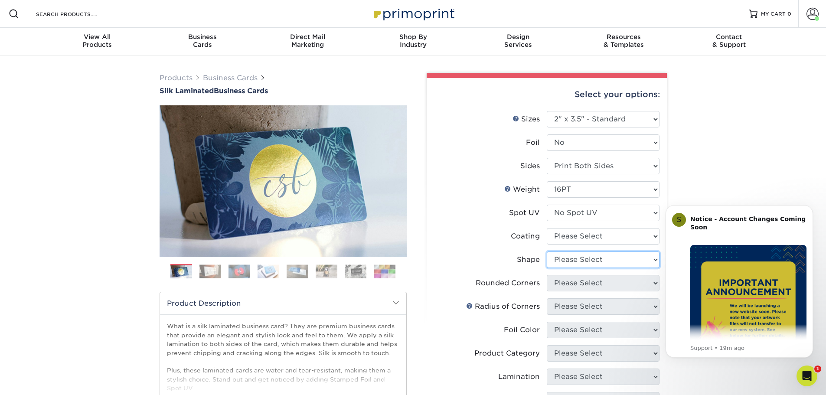
click at [602, 265] on select "Please Select Standard Oval" at bounding box center [603, 260] width 113 height 16
select select "standard"
click at [547, 252] on select "Please Select Standard Oval" at bounding box center [603, 260] width 113 height 16
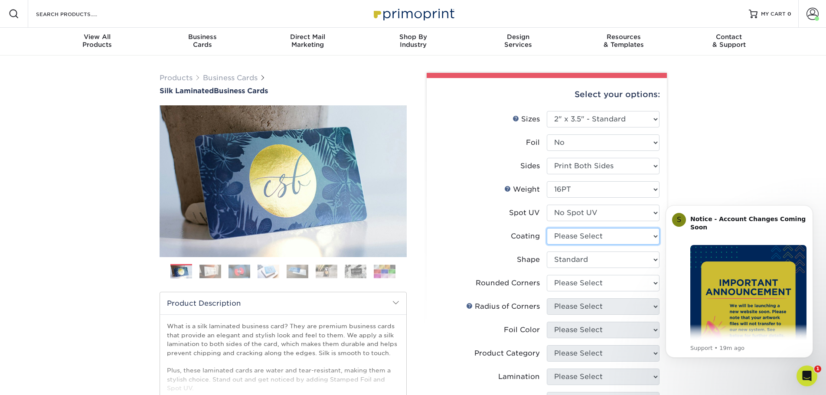
click at [586, 233] on select at bounding box center [603, 236] width 113 height 16
select select "3e7618de-abca-4bda-9f97-8b9129e913d8"
click at [547, 228] on select at bounding box center [603, 236] width 113 height 16
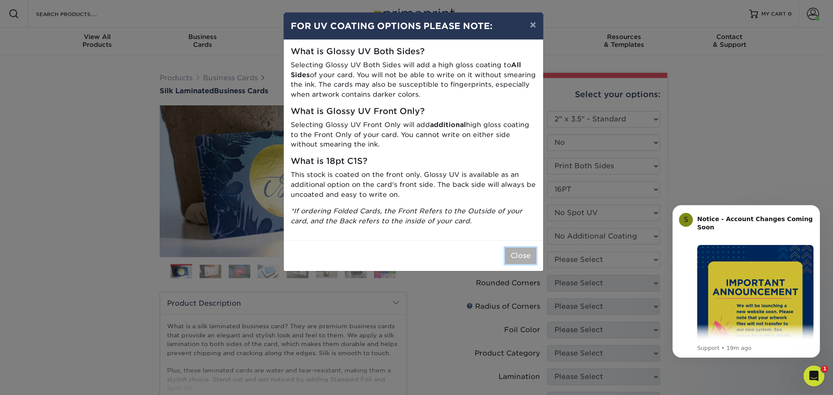
click at [520, 259] on button "Close" at bounding box center [520, 256] width 31 height 16
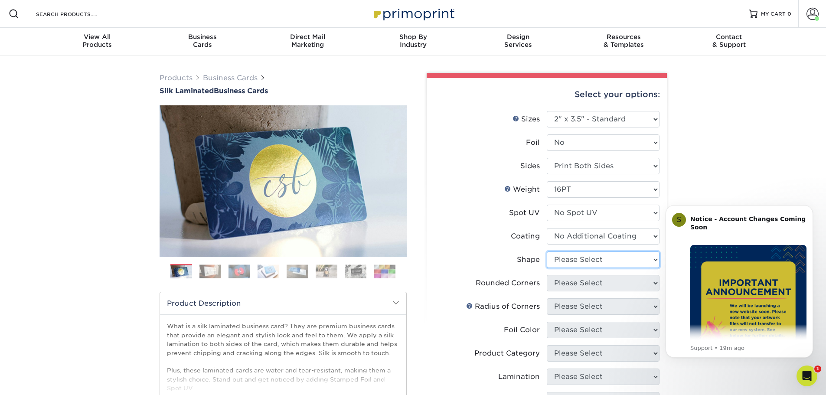
click at [581, 262] on select "Please Select Standard Oval" at bounding box center [603, 260] width 113 height 16
select select "standard"
click at [547, 252] on select "Please Select Standard Oval" at bounding box center [603, 260] width 113 height 16
click at [588, 285] on select "Please Select Yes - Round 2 Corners Yes - Round 4 Corners No" at bounding box center [603, 283] width 113 height 16
select select "7672df9e-0e0a-464d-8e1f-920c575e4da3"
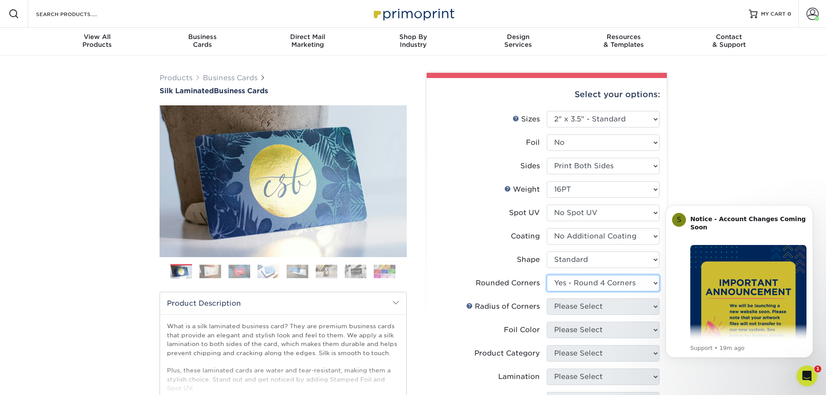
click at [547, 275] on select "Please Select Yes - Round 2 Corners Yes - Round 4 Corners No" at bounding box center [603, 283] width 113 height 16
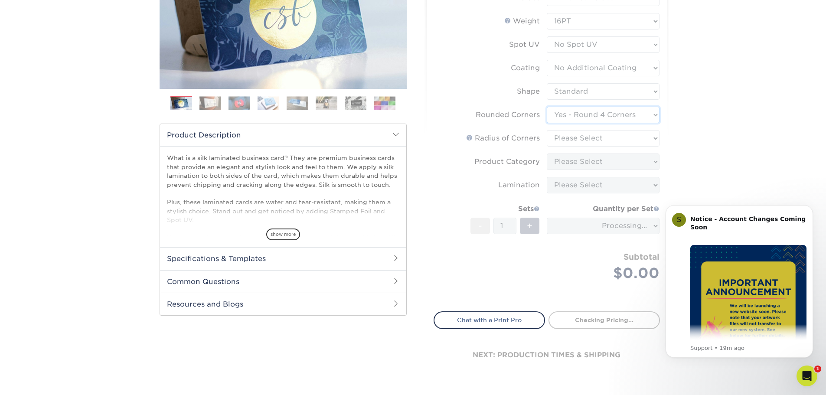
scroll to position [173, 0]
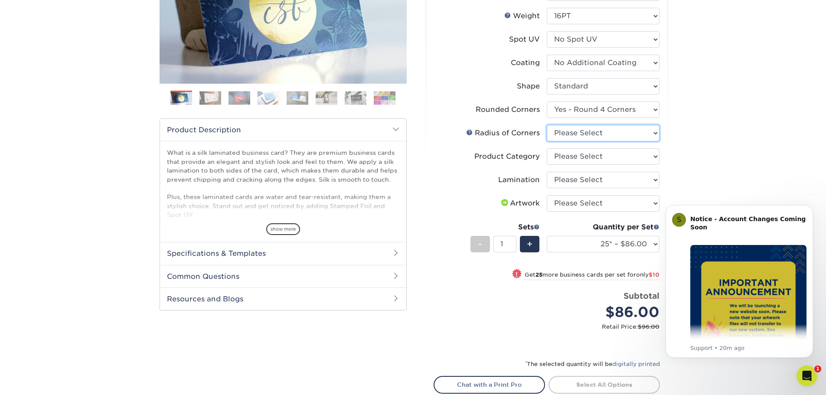
click at [576, 137] on select "Please Select Rounded 1/8" Rounded 1/4"" at bounding box center [603, 133] width 113 height 16
select select "479fbfe7-6a0c-4895-8c9a-81739b7486c9"
click at [547, 125] on select "Please Select Rounded 1/8" Rounded 1/4"" at bounding box center [603, 133] width 113 height 16
click at [573, 162] on select "Please Select Business Cards" at bounding box center [603, 156] width 113 height 16
select select "3b5148f1-0588-4f88-a218-97bcfdce65c1"
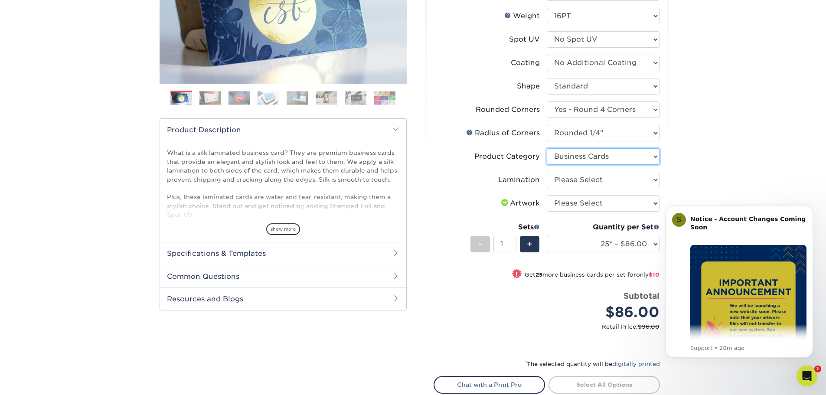
click at [547, 148] on select "Please Select Business Cards" at bounding box center [603, 156] width 113 height 16
click at [576, 177] on select "Please Select Silk" at bounding box center [603, 180] width 113 height 16
select select "ccacb42f-45f7-42d3-bbd3-7c8421cf37f0"
click at [547, 172] on select "Please Select Silk" at bounding box center [603, 180] width 113 height 16
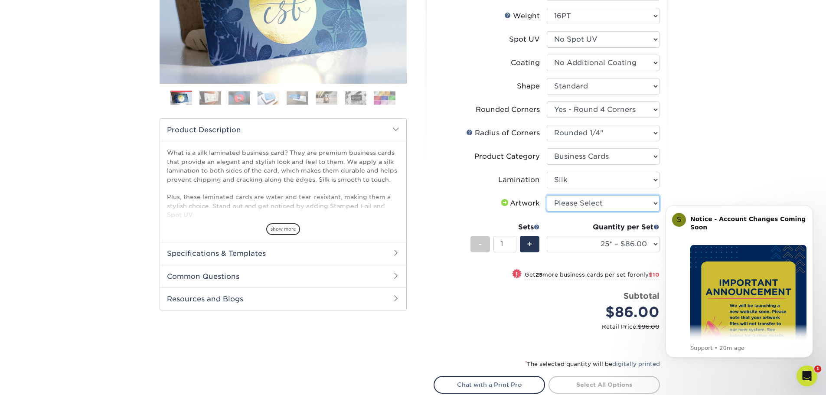
click at [578, 201] on select "Please Select I will upload files I need a design - $100" at bounding box center [603, 203] width 113 height 16
select select "upload"
click at [547, 195] on select "Please Select I will upload files I need a design - $100" at bounding box center [603, 203] width 113 height 16
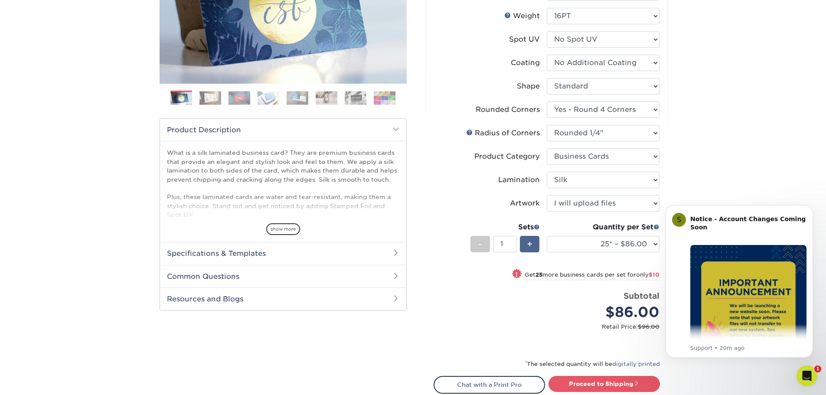
click at [532, 247] on span "+" at bounding box center [530, 244] width 6 height 13
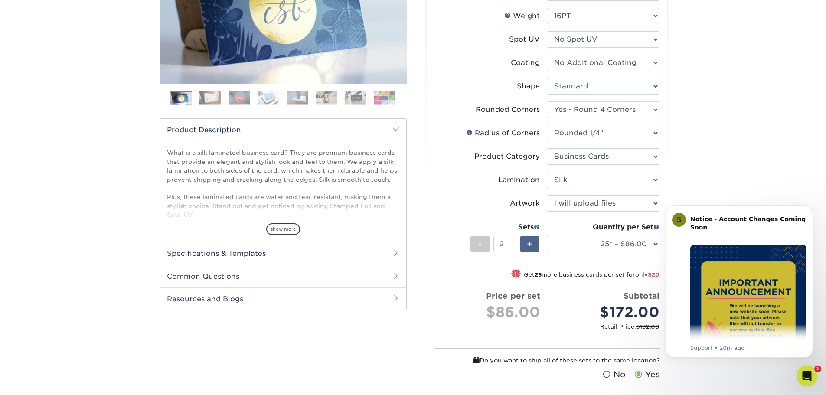
click at [532, 247] on span "+" at bounding box center [530, 244] width 6 height 13
type input "6"
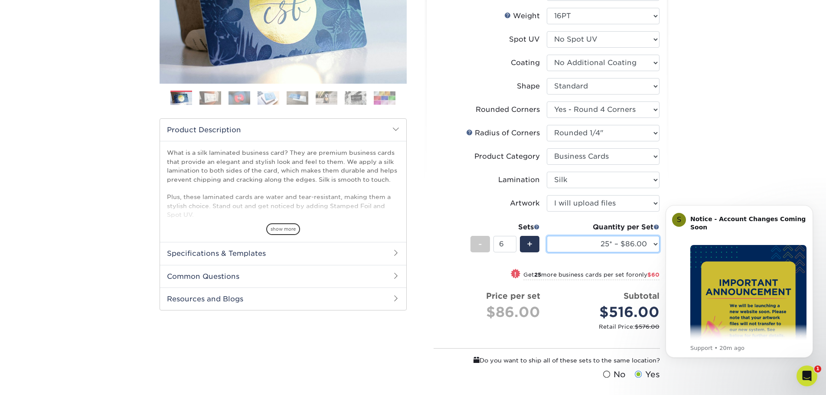
click at [625, 242] on select "25* – $86.00 50* – $96.00 75* – $107.00 100* – $114.00 250* – $121.00 500 – $12…" at bounding box center [603, 244] width 113 height 16
select select "100* – $114.00"
click at [547, 236] on select "25* – $86.00 50* – $96.00 75* – $107.00 100* – $114.00 250* – $121.00 500 – $12…" at bounding box center [603, 244] width 113 height 16
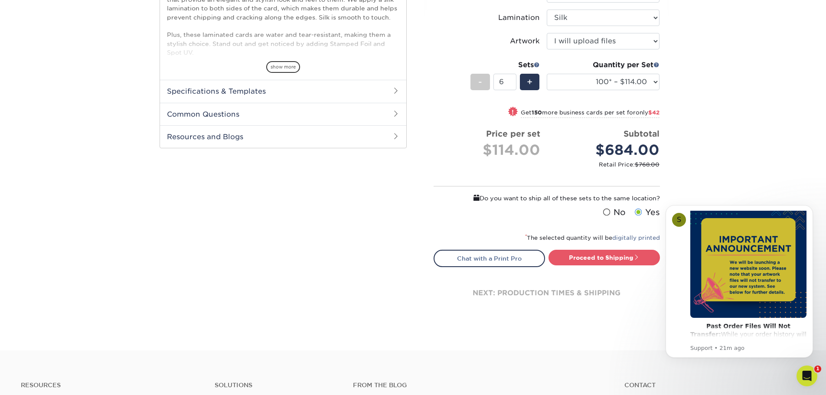
scroll to position [347, 0]
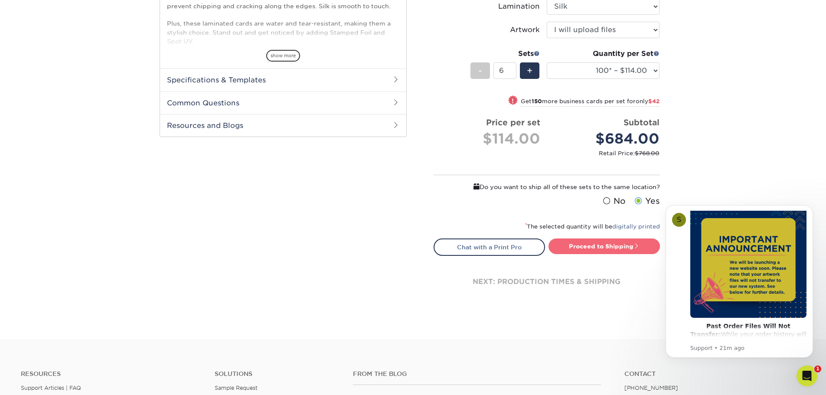
click at [596, 247] on link "Proceed to Shipping" at bounding box center [604, 247] width 111 height 16
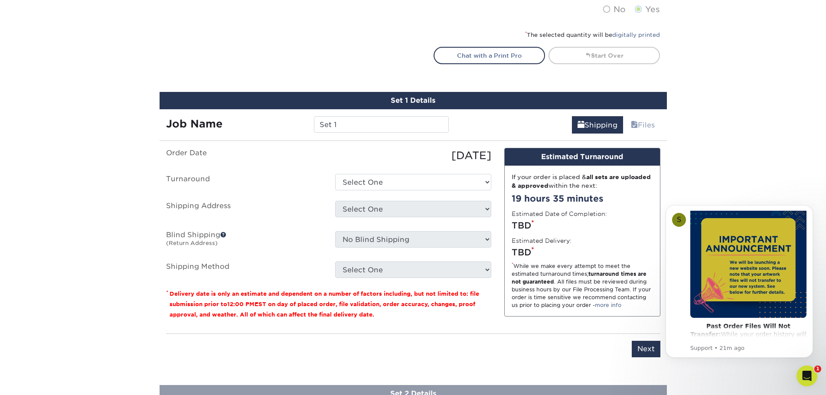
scroll to position [609, 0]
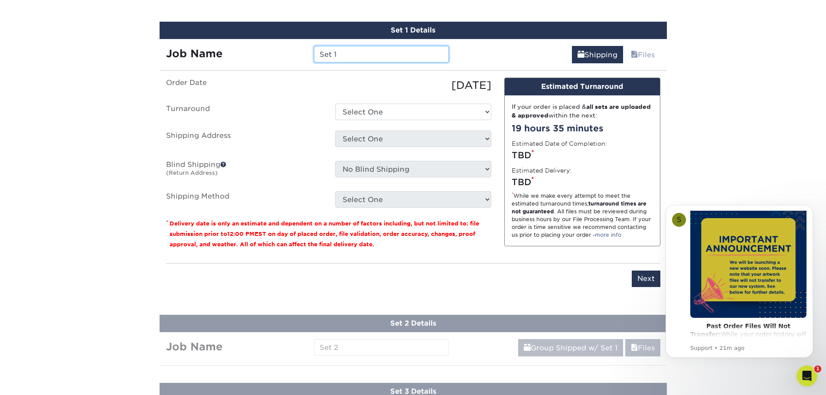
click at [352, 57] on input "Set 1" at bounding box center [381, 54] width 135 height 16
paste input "PO 5154-CE-CEBC [PERSON_NAME]"
drag, startPoint x: 324, startPoint y: 53, endPoint x: 250, endPoint y: 53, distance: 73.7
click at [250, 53] on div "Job Name Set 1PO 5154-CE-CEBC Jeremy Hamp" at bounding box center [308, 54] width 296 height 16
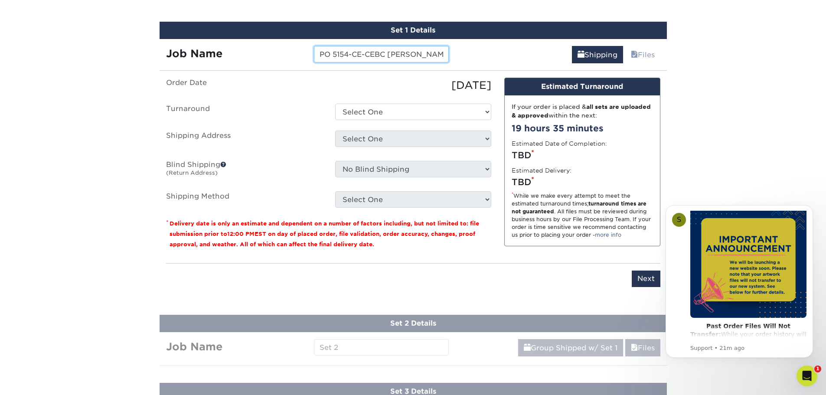
type input "PO 5154-CE-CEBC [PERSON_NAME]"
click at [433, 107] on select "Select One 2-4 Business Days 2 Day Next Business Day" at bounding box center [413, 112] width 156 height 16
select select "5d41d740-bc33-4985-bb04-c9d5c9945664"
click at [335, 104] on select "Select One 2-4 Business Days 2 Day Next Business Day" at bounding box center [413, 112] width 156 height 16
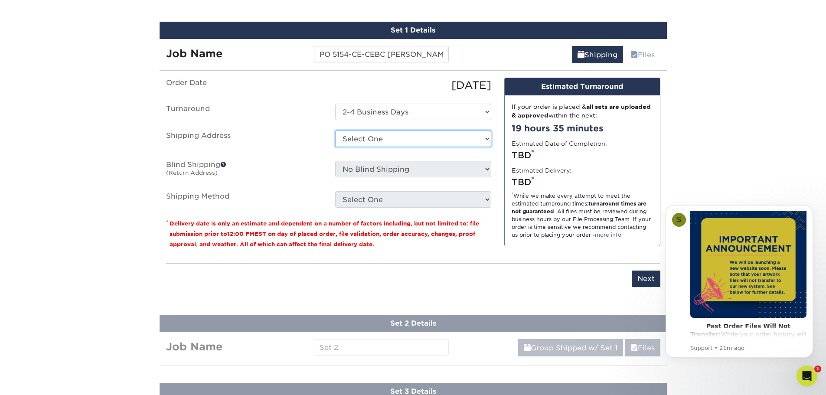
click at [422, 134] on select "Select One Business Strategist Catch Des Moines Catch Des Moines Catch DM BC 09…" at bounding box center [413, 139] width 156 height 16
select select "285278"
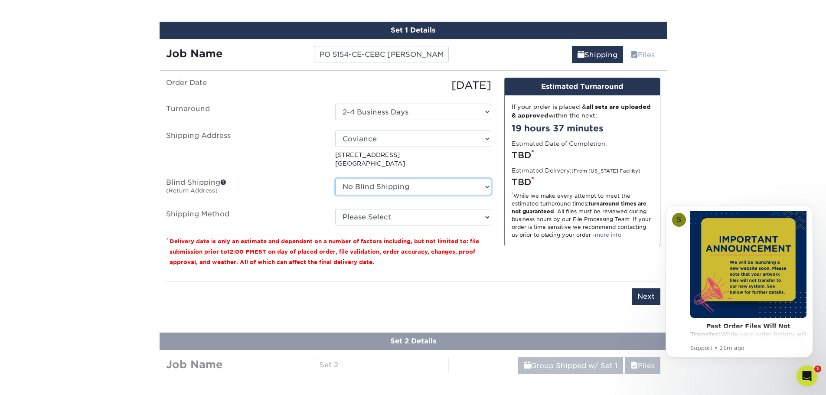
click at [410, 185] on select "No Blind Shipping Business Strategist Catch Des Moines Catch Des Moines Catch D…" at bounding box center [413, 187] width 156 height 16
select select "163655"
click at [335, 179] on select "No Blind Shipping Business Strategist Catch Des Moines Catch Des Moines Catch D…" at bounding box center [413, 187] width 156 height 16
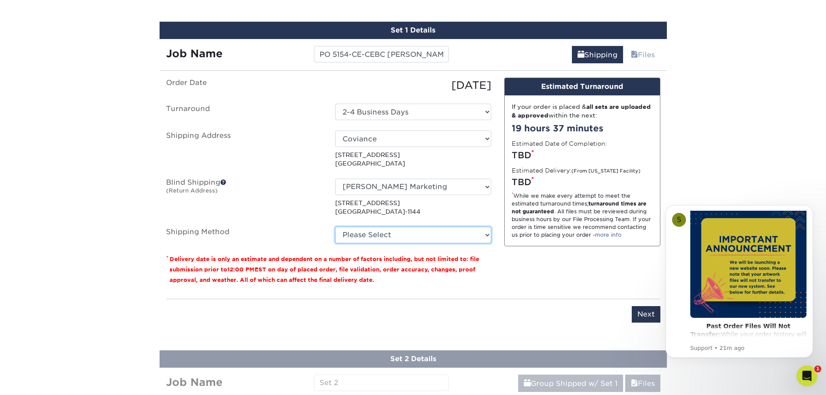
click at [408, 234] on select "Please Select Ground Shipping (+$14.96) 3 Day Shipping Service (+$15.34) 2 Day …" at bounding box center [413, 235] width 156 height 16
select select "03"
click at [335, 227] on select "Please Select Ground Shipping (+$14.96) 3 Day Shipping Service (+$15.34) 2 Day …" at bounding box center [413, 235] width 156 height 16
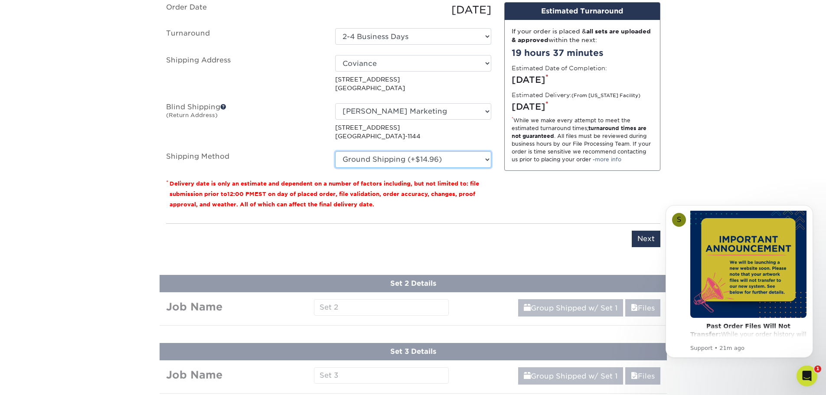
scroll to position [696, 0]
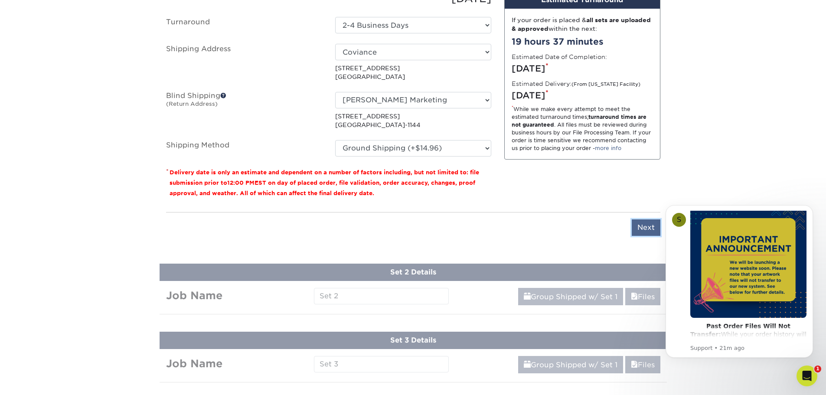
click at [641, 225] on input "Next" at bounding box center [646, 227] width 29 height 16
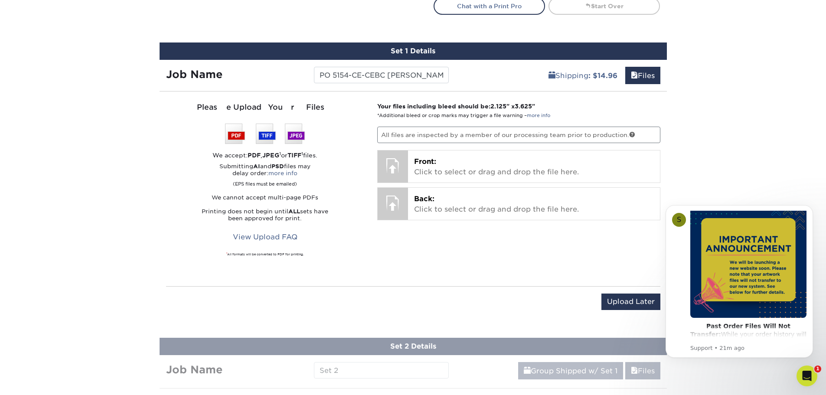
scroll to position [566, 0]
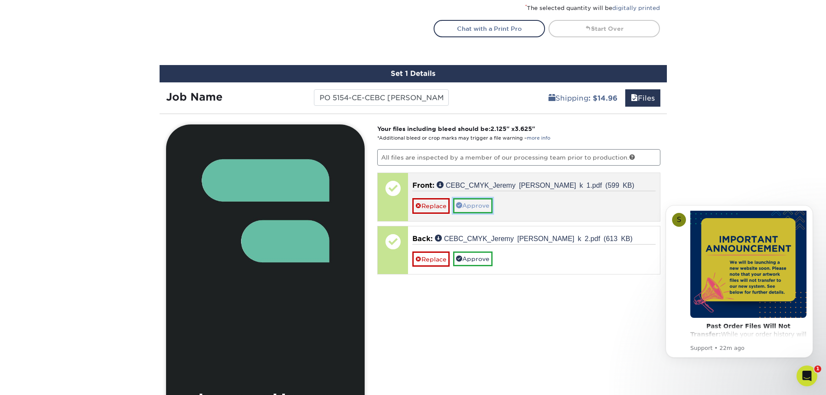
click at [472, 208] on link "Approve" at bounding box center [472, 205] width 39 height 15
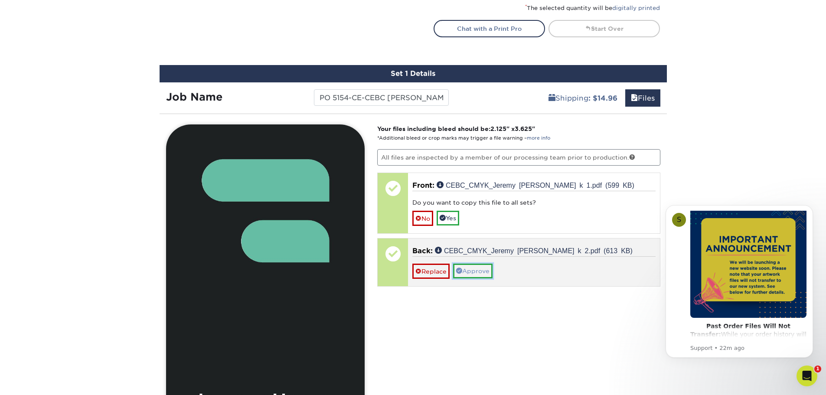
click at [483, 275] on link "Approve" at bounding box center [472, 271] width 39 height 15
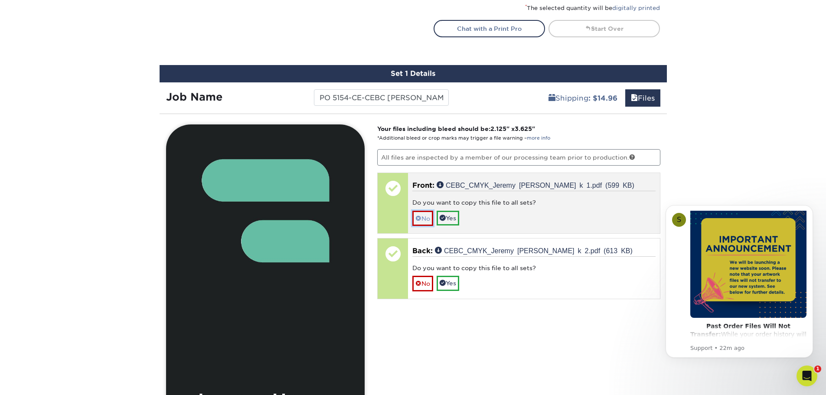
click at [425, 219] on link "No" at bounding box center [422, 218] width 21 height 15
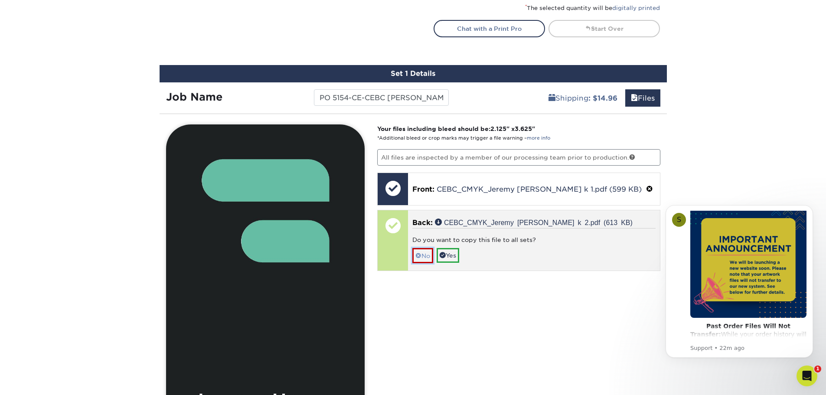
click at [423, 251] on link "No" at bounding box center [422, 255] width 21 height 15
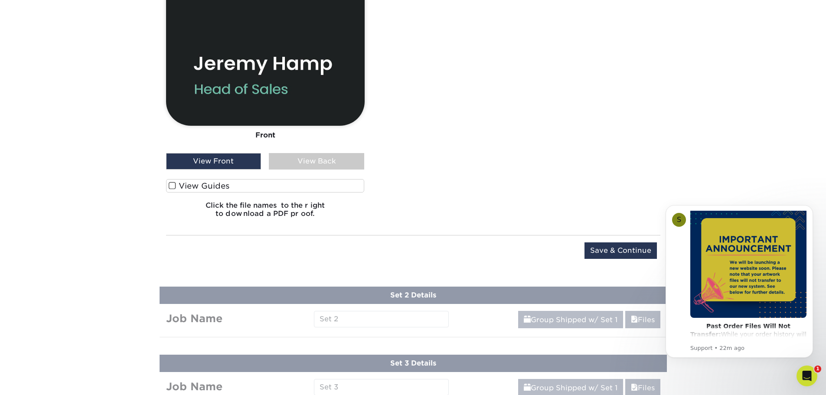
scroll to position [913, 0]
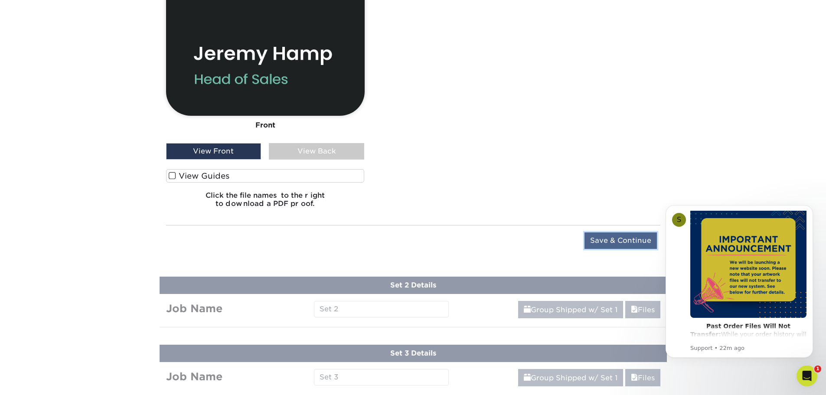
click at [615, 237] on input "Save & Continue" at bounding box center [621, 240] width 72 height 16
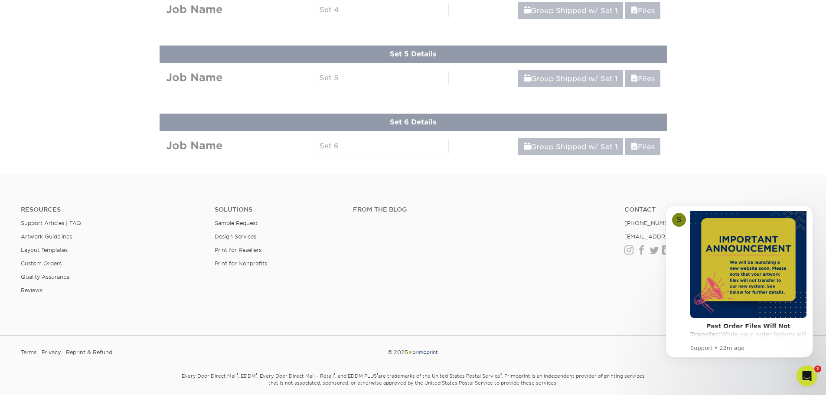
scroll to position [532, 0]
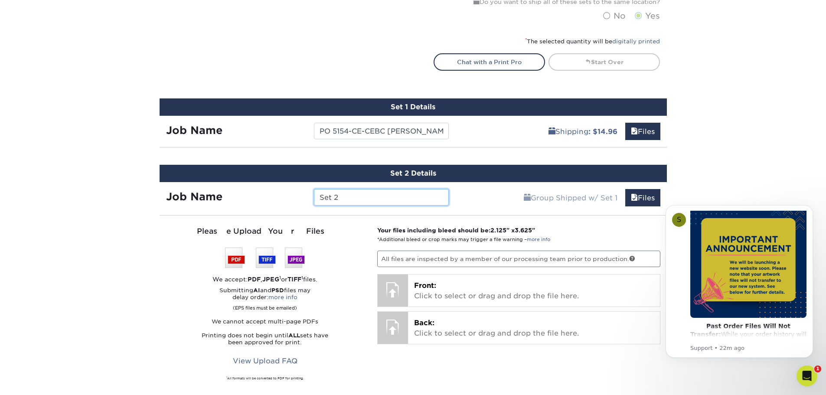
drag, startPoint x: 381, startPoint y: 196, endPoint x: 154, endPoint y: 200, distance: 226.9
click at [154, 200] on div "Set 2 Details Job Name Set 2 Group Shipped w/ Set 1 Files Continue You've choos…" at bounding box center [413, 299] width 520 height 290
paste input "PO 5154-CE-CEBC [PERSON_NAME]"
type input "PO 5154-CE-CEBC [PERSON_NAME]"
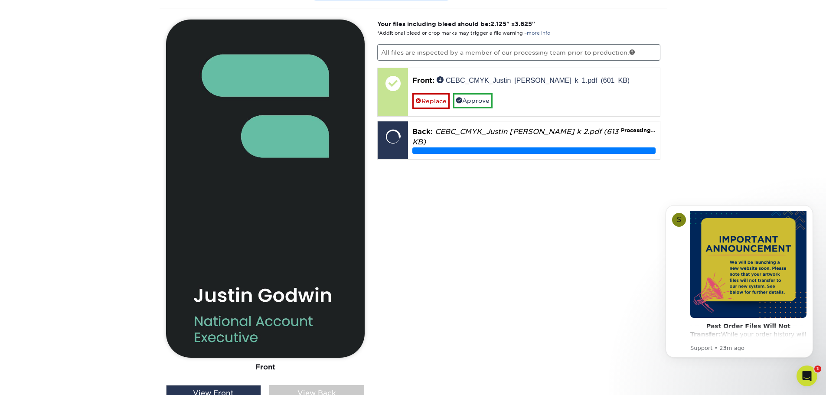
scroll to position [706, 0]
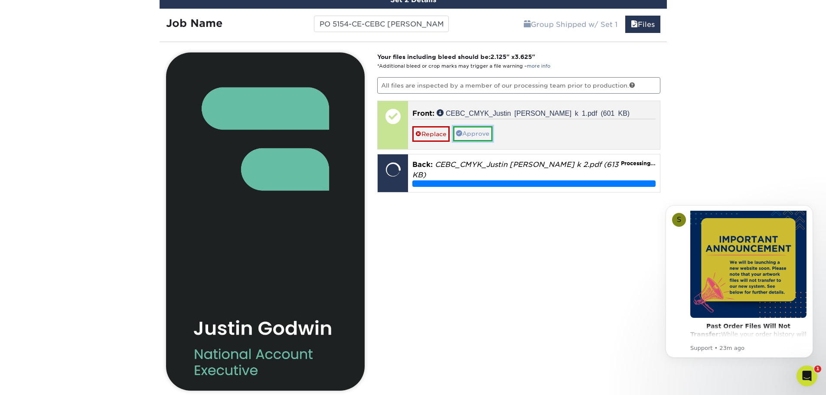
click at [480, 134] on link "Approve" at bounding box center [472, 133] width 39 height 15
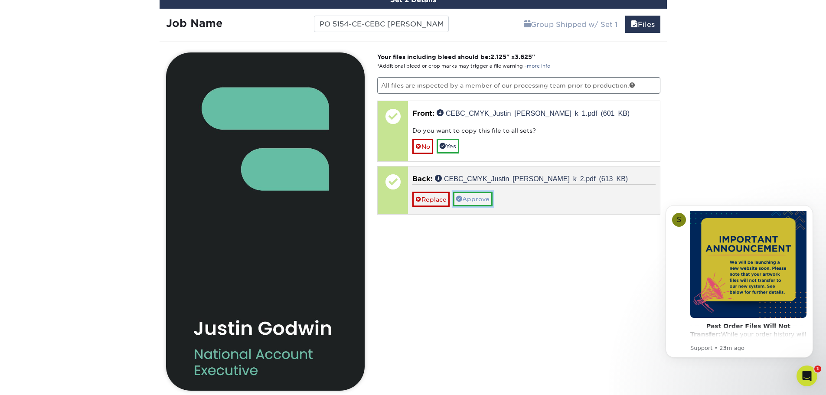
click at [474, 200] on link "Approve" at bounding box center [472, 199] width 39 height 15
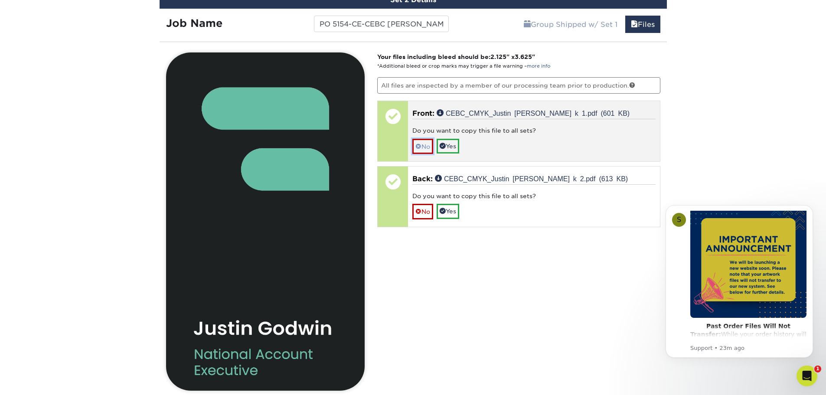
click at [424, 147] on link "No" at bounding box center [422, 146] width 21 height 15
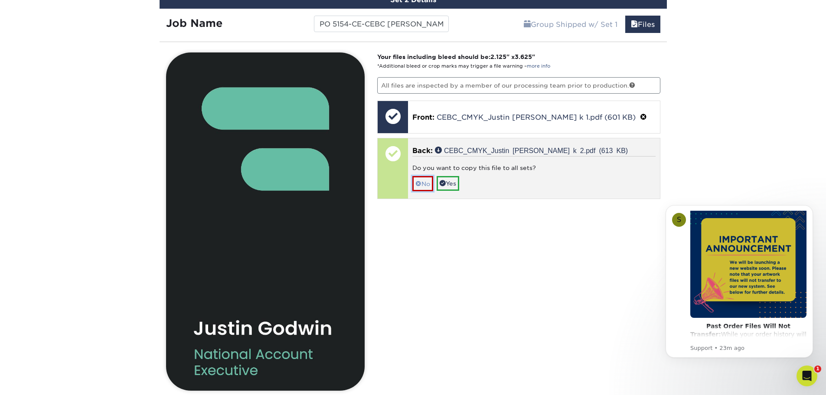
click at [426, 186] on link "No" at bounding box center [422, 183] width 21 height 15
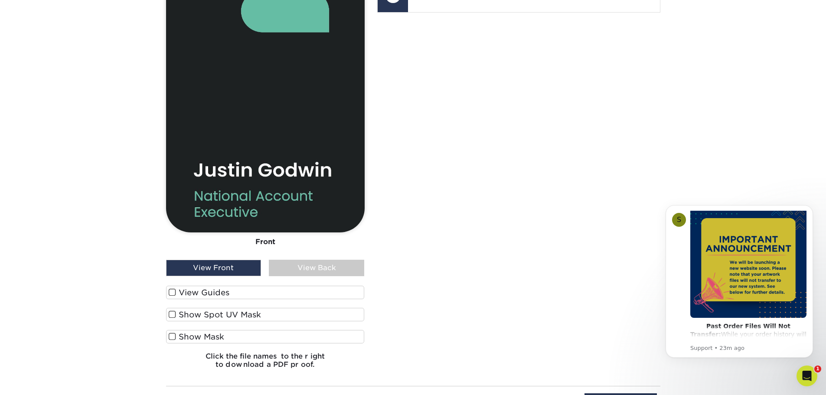
scroll to position [879, 0]
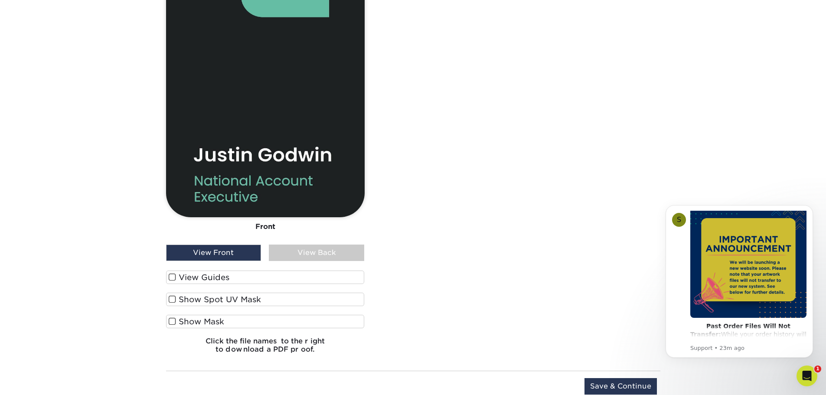
click at [308, 255] on div "View Back" at bounding box center [316, 253] width 95 height 16
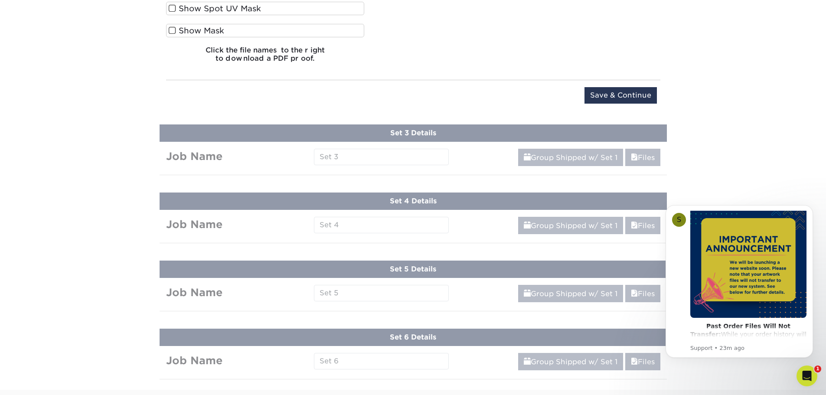
scroll to position [1183, 0]
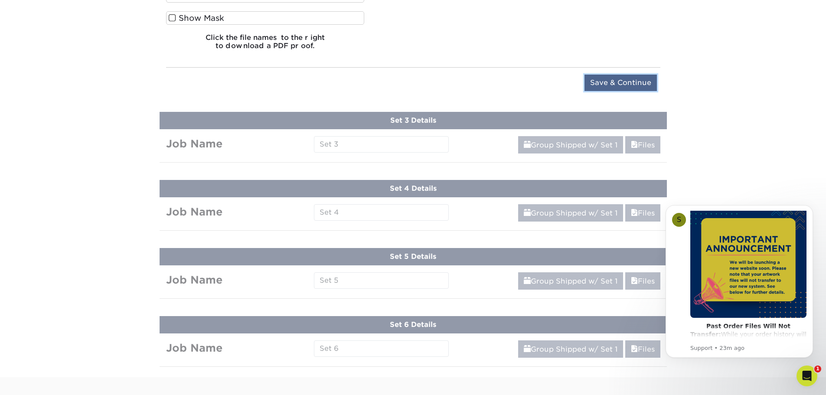
click at [618, 84] on input "Save & Continue" at bounding box center [621, 83] width 72 height 16
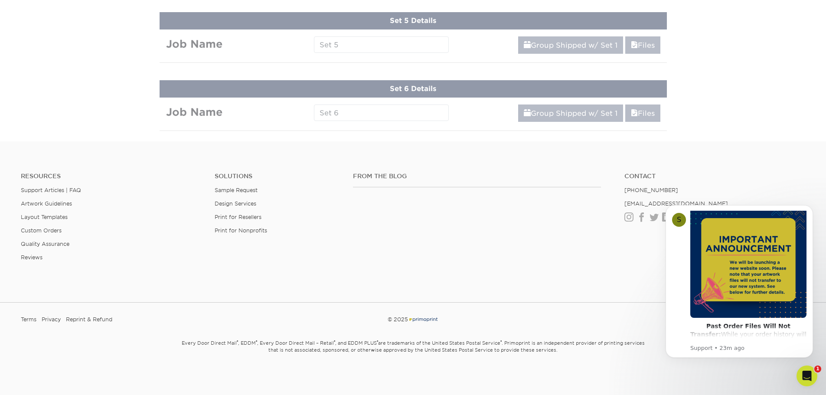
scroll to position [600, 0]
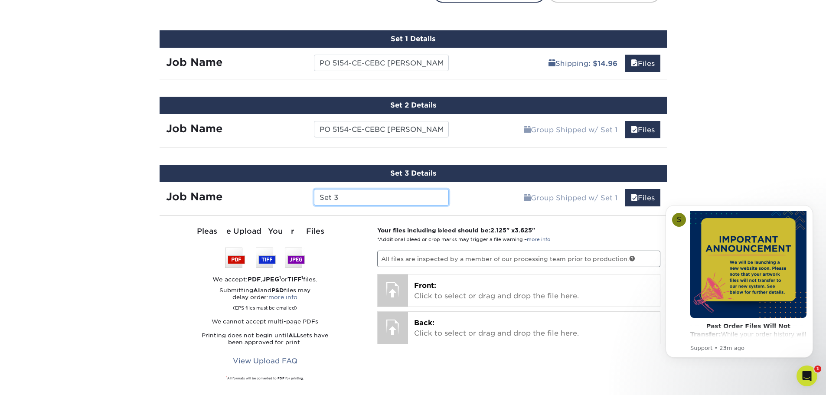
drag, startPoint x: 362, startPoint y: 193, endPoint x: 246, endPoint y: 191, distance: 116.3
click at [246, 191] on div "Job Name Set 3" at bounding box center [308, 197] width 296 height 16
paste input "PO 5154-CE-CEBC [PERSON_NAME]"
type input "PO 5154-CE-CEBC [PERSON_NAME]"
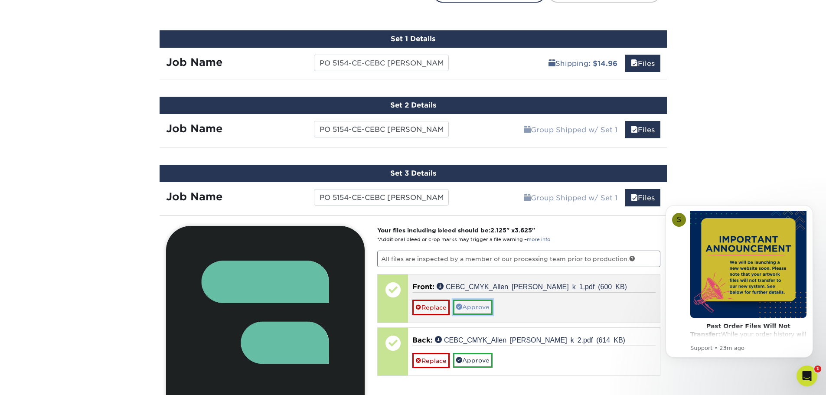
click at [474, 308] on link "Approve" at bounding box center [472, 307] width 39 height 15
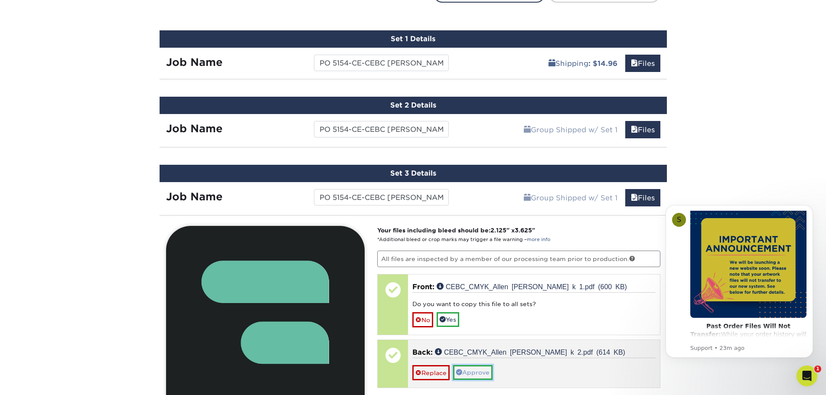
click at [479, 369] on link "Approve" at bounding box center [472, 372] width 39 height 15
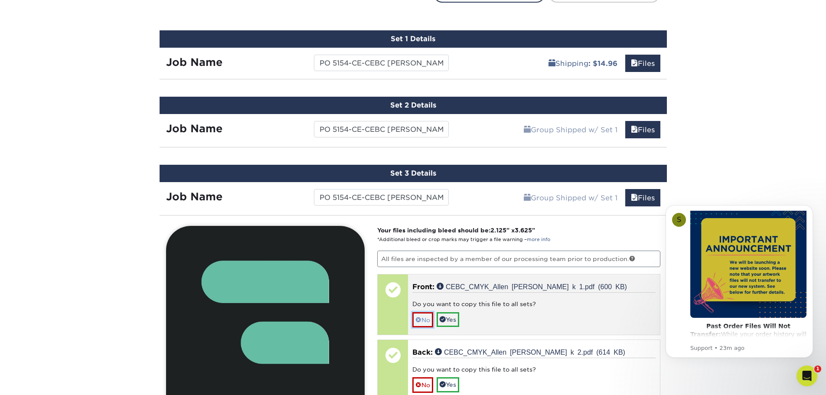
click at [428, 321] on link "No" at bounding box center [422, 319] width 21 height 15
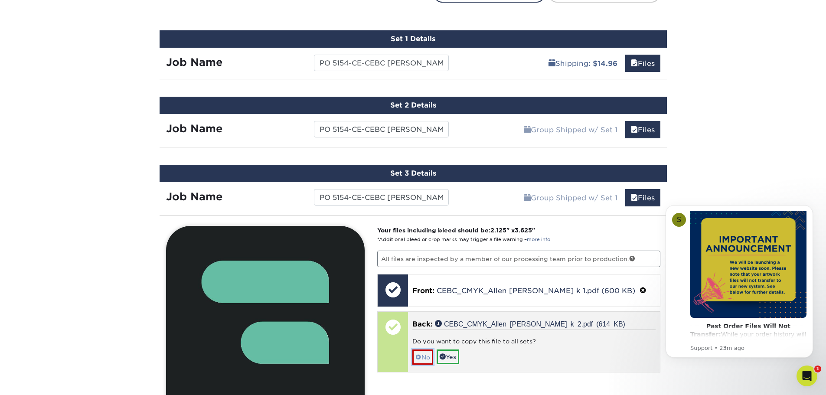
click at [426, 355] on link "No" at bounding box center [422, 357] width 21 height 15
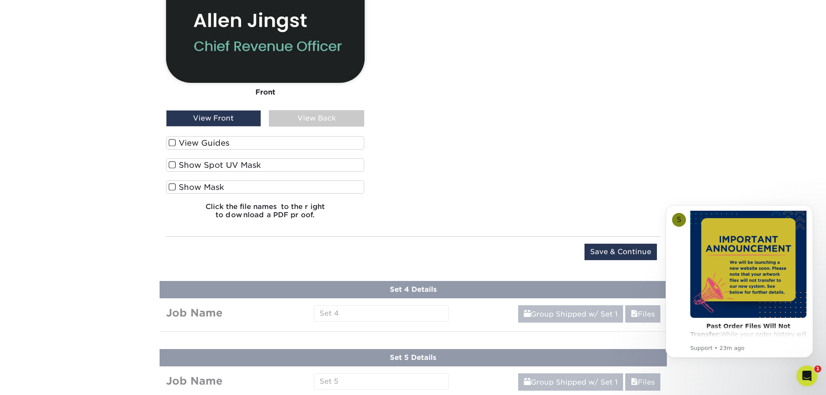
scroll to position [1121, 0]
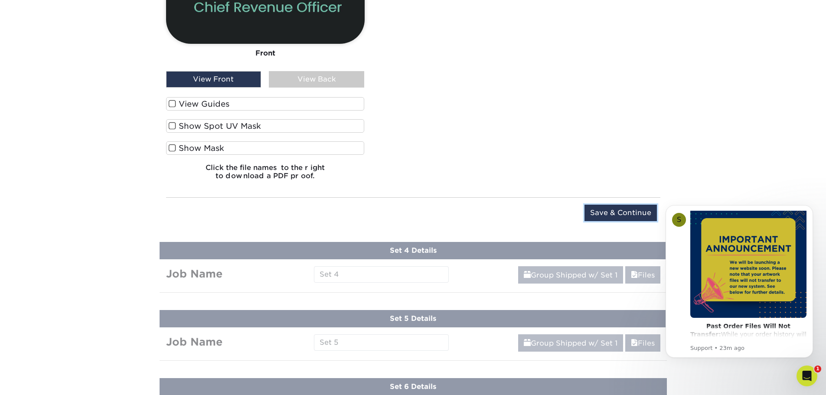
click at [626, 209] on input "Save & Continue" at bounding box center [621, 213] width 72 height 16
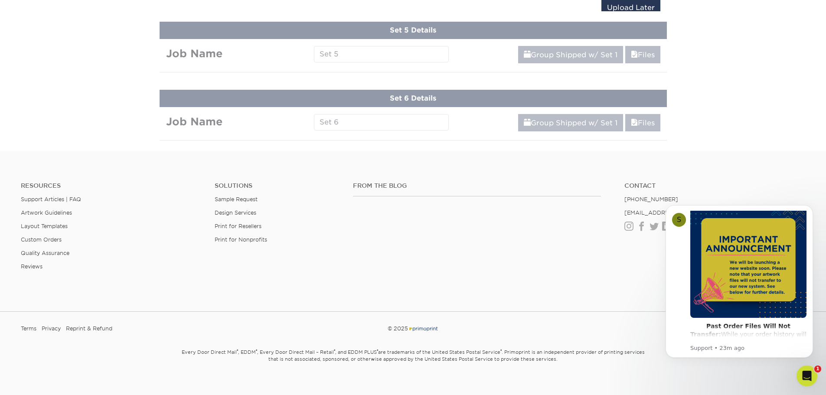
scroll to position [668, 0]
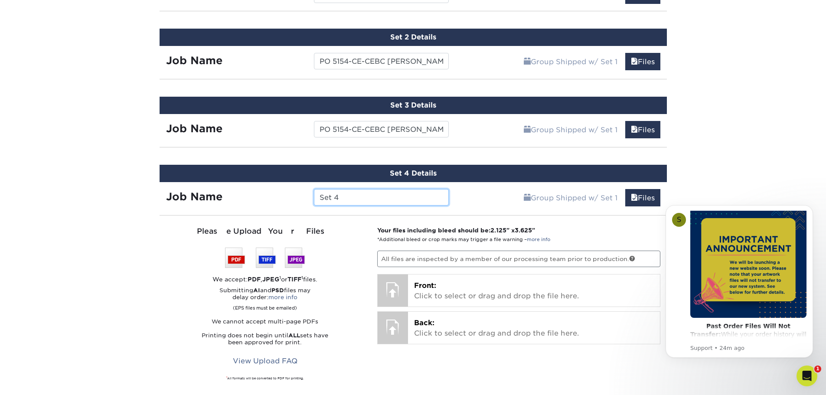
drag, startPoint x: 346, startPoint y: 198, endPoint x: 268, endPoint y: 198, distance: 77.6
click at [268, 198] on div "Job Name Set 4" at bounding box center [308, 197] width 296 height 16
paste input "PO 5154-CE-CEBC [PERSON_NAME]"
drag, startPoint x: 324, startPoint y: 198, endPoint x: 291, endPoint y: 200, distance: 33.0
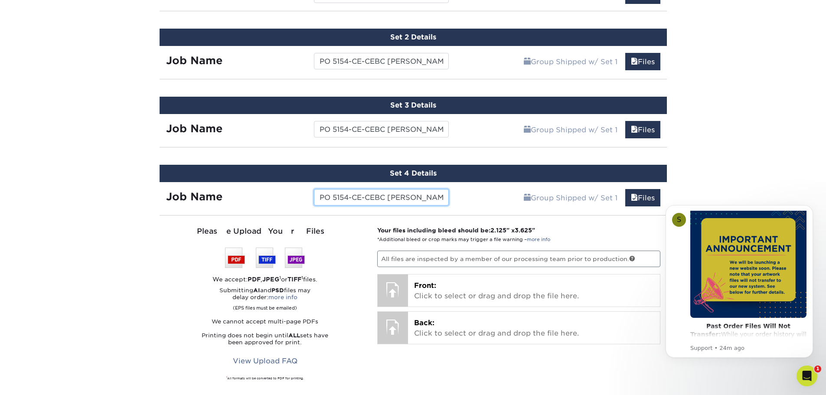
click at [291, 200] on div "Job Name PO 5154-CE-CEBC Antoinette Andrews" at bounding box center [308, 197] width 296 height 16
type input "PO 5154-CE-CEBC [PERSON_NAME]"
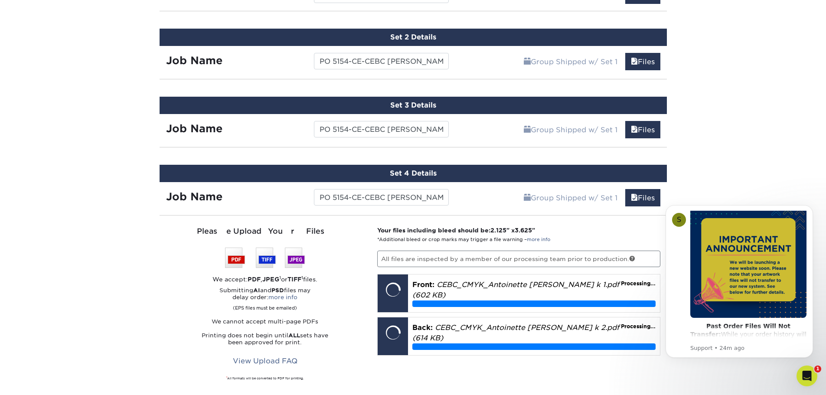
click at [361, 239] on div "Please Upload Your Files We accept: PDF , JPEG 1 or TIFF 1 files. Submitting AI…" at bounding box center [265, 313] width 199 height 174
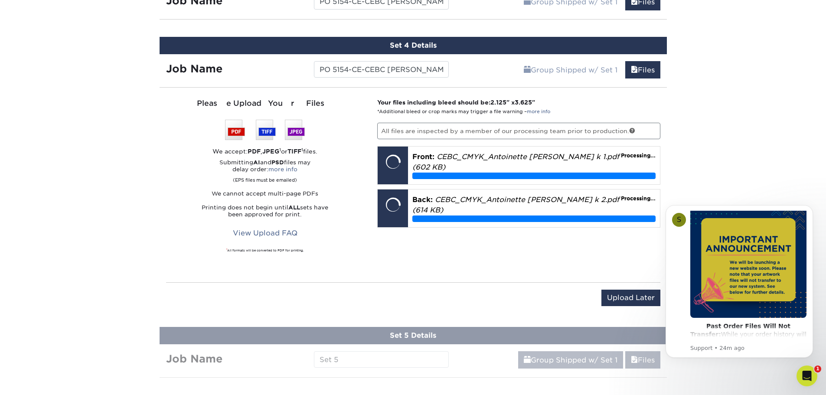
scroll to position [798, 0]
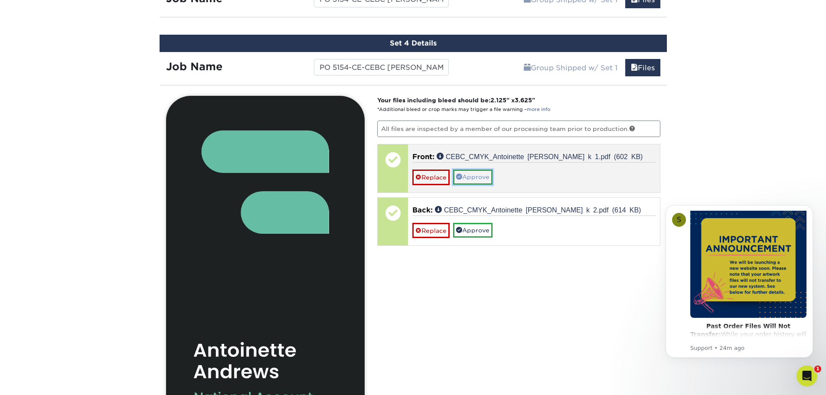
click at [482, 176] on link "Approve" at bounding box center [472, 177] width 39 height 15
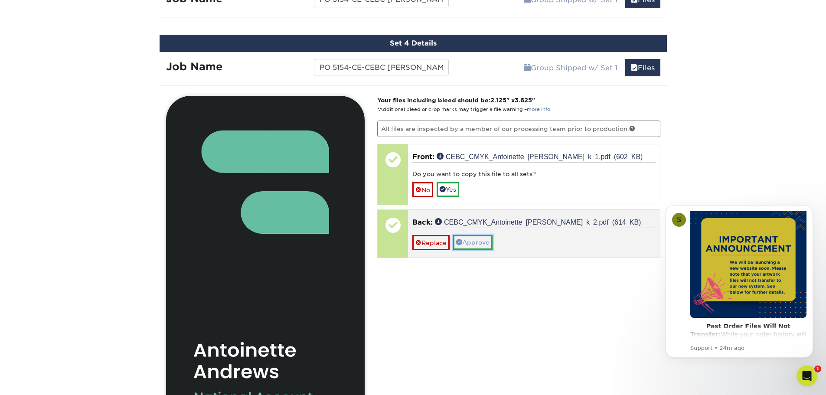
click at [474, 238] on link "Approve" at bounding box center [472, 242] width 39 height 15
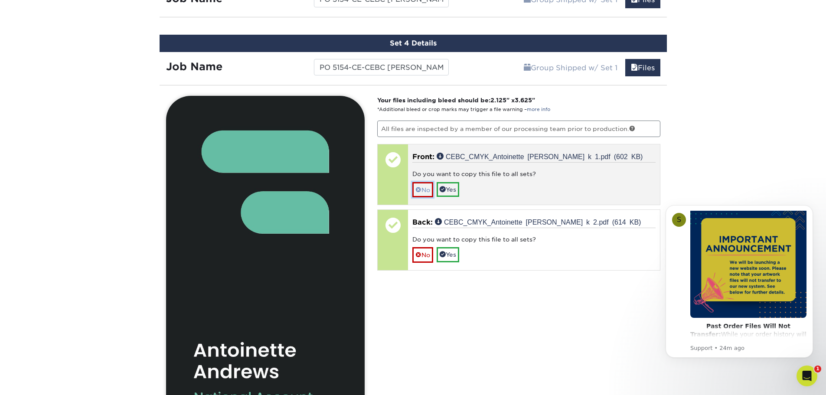
click at [422, 189] on link "No" at bounding box center [422, 189] width 21 height 15
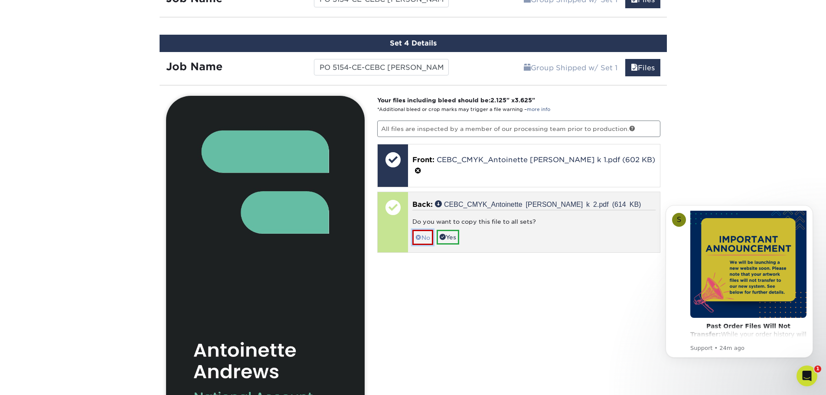
click at [422, 231] on link "No" at bounding box center [422, 237] width 21 height 15
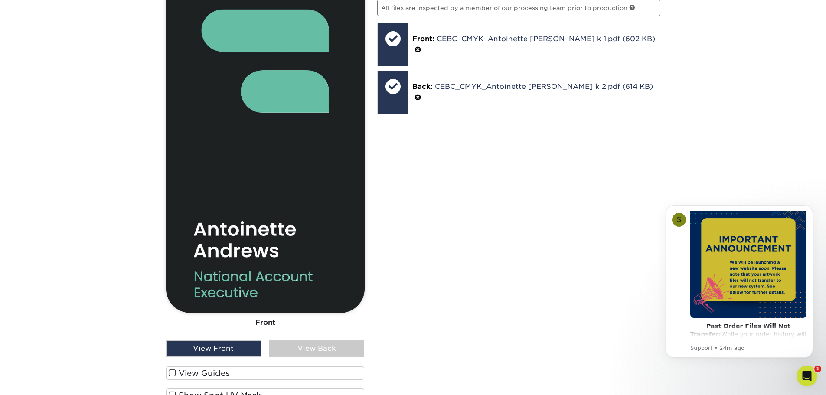
scroll to position [972, 0]
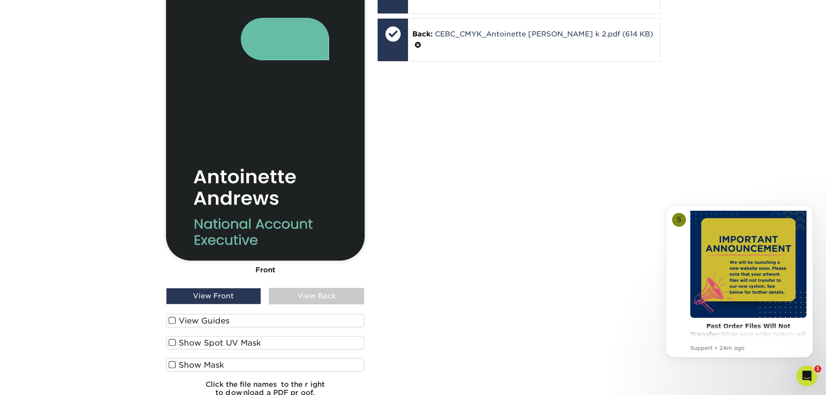
click at [336, 293] on div "View Back" at bounding box center [316, 296] width 95 height 16
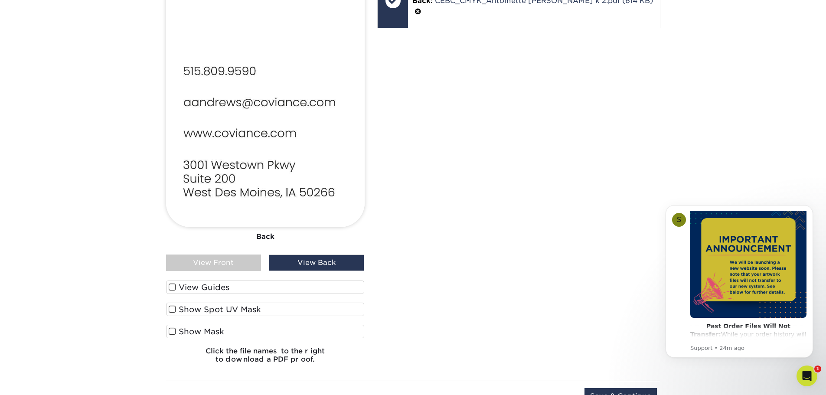
scroll to position [1145, 0]
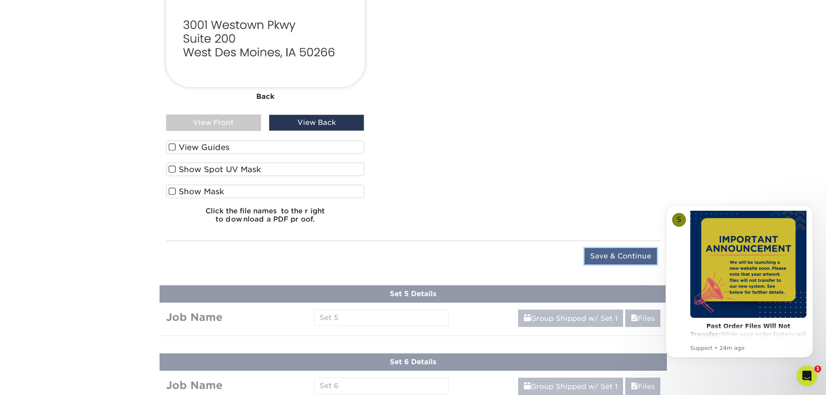
click at [618, 256] on input "Save & Continue" at bounding box center [621, 256] width 72 height 16
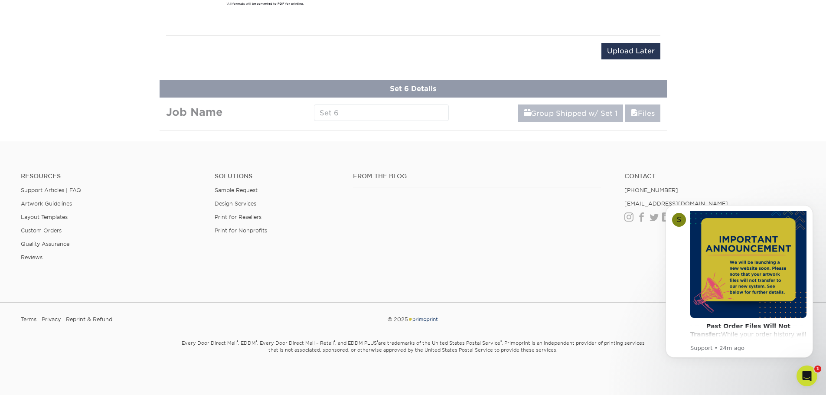
scroll to position [736, 0]
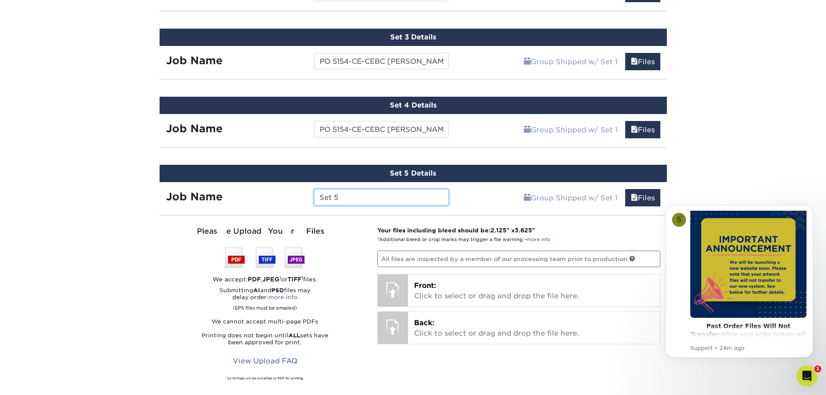
drag, startPoint x: 359, startPoint y: 199, endPoint x: 286, endPoint y: 195, distance: 73.4
click at [286, 195] on div "Job Name Set 5" at bounding box center [308, 197] width 296 height 16
paste input "PO 5154-CE-CEBC [PERSON_NAME]"
type input "PO 5154-CE-CEBC [PERSON_NAME]"
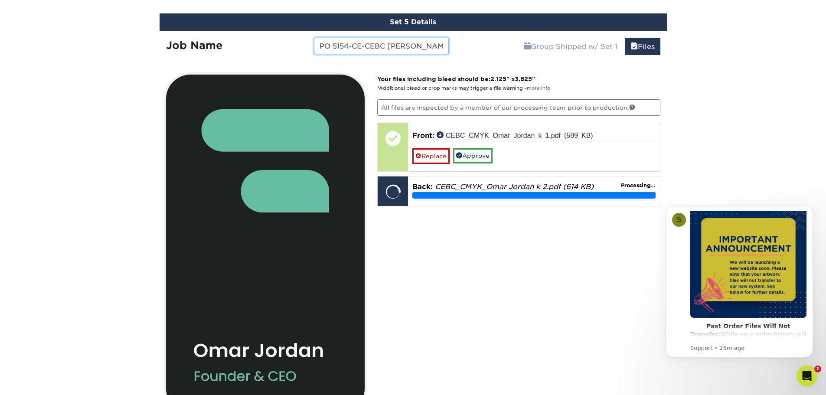
scroll to position [910, 0]
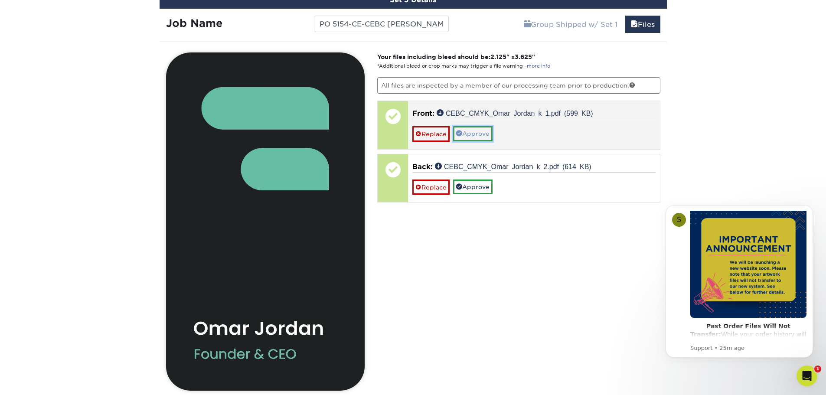
click at [469, 134] on link "Approve" at bounding box center [472, 133] width 39 height 15
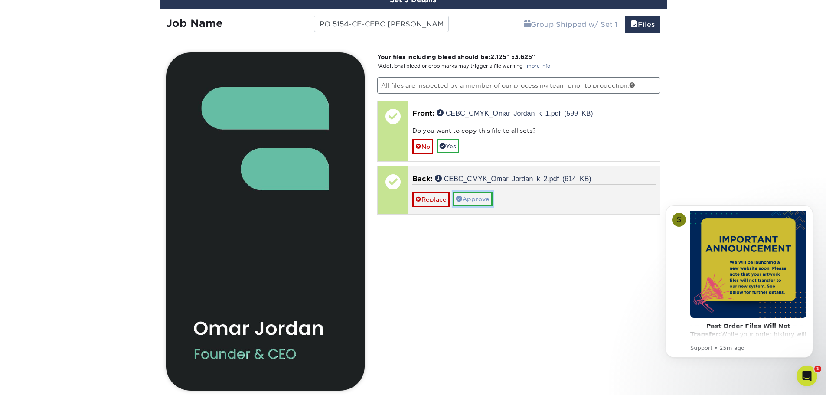
click at [474, 196] on link "Approve" at bounding box center [472, 199] width 39 height 15
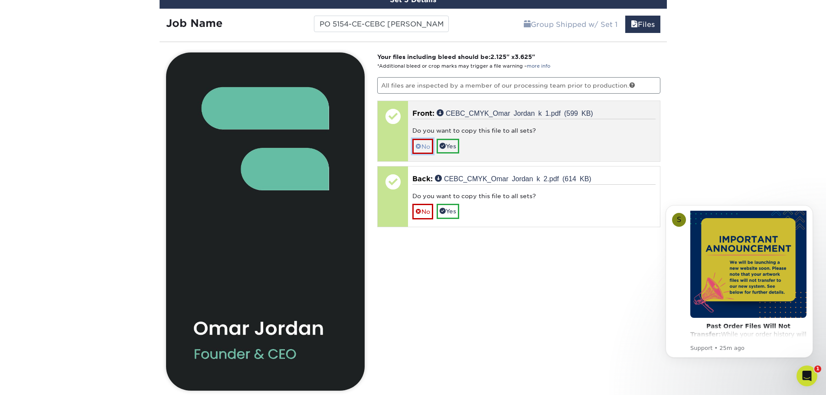
click at [426, 145] on link "No" at bounding box center [422, 146] width 21 height 15
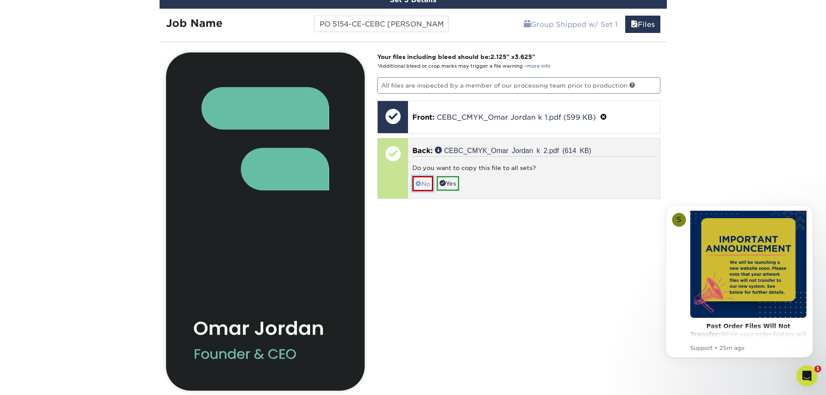
click at [420, 182] on span at bounding box center [418, 183] width 6 height 7
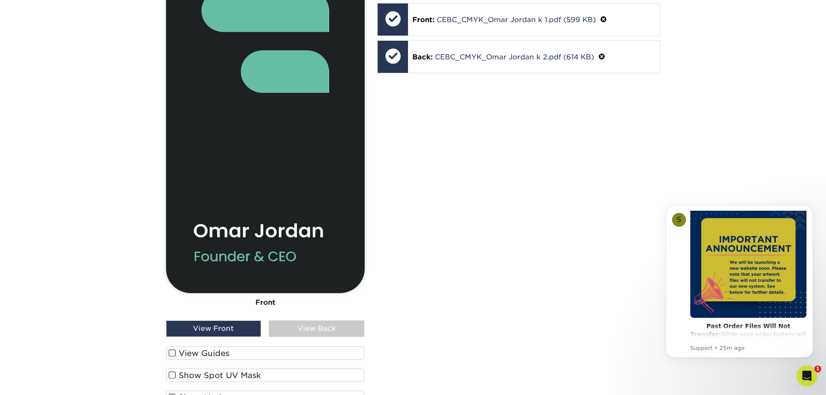
scroll to position [1083, 0]
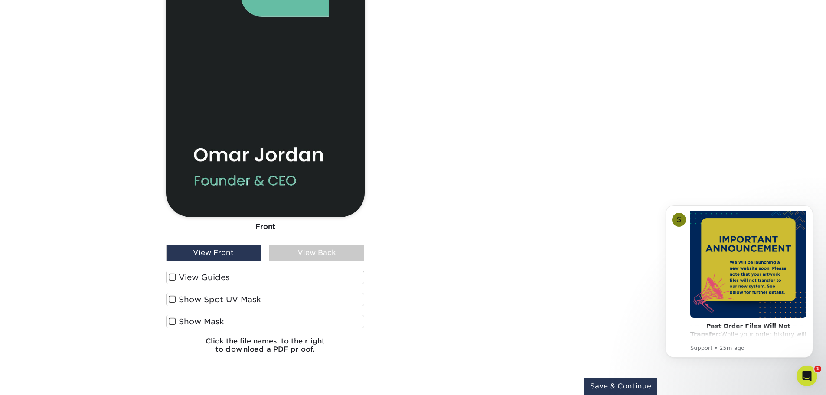
click at [330, 251] on div "View Back" at bounding box center [316, 253] width 95 height 16
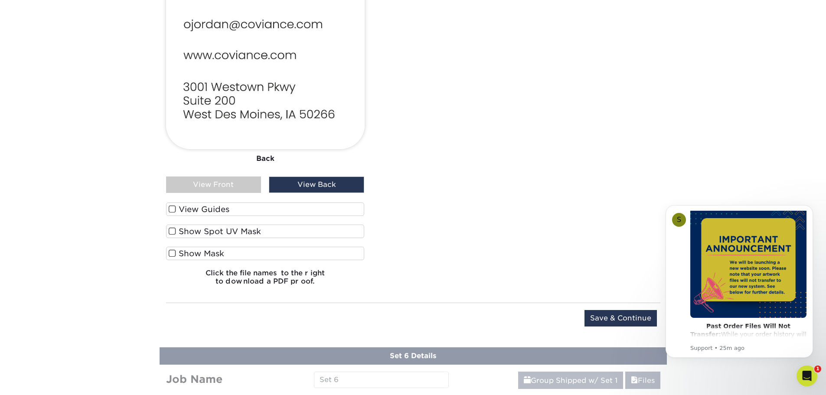
scroll to position [1257, 0]
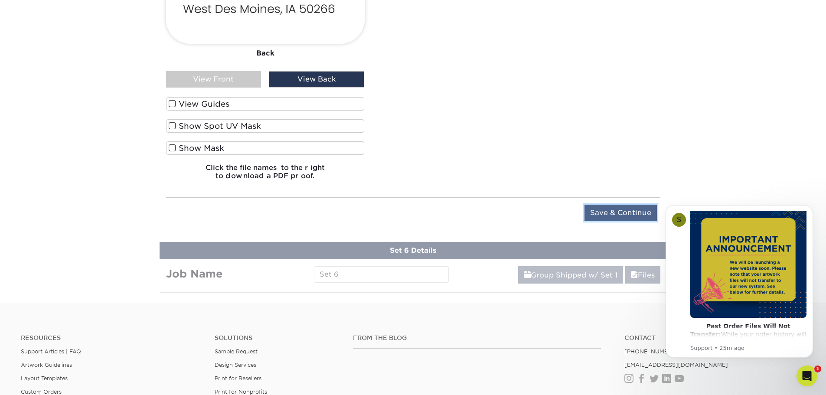
click at [634, 213] on input "Save & Continue" at bounding box center [621, 213] width 72 height 16
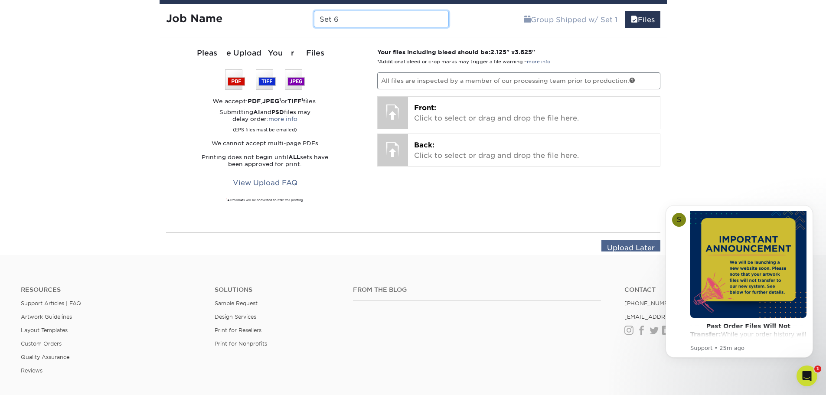
scroll to position [805, 0]
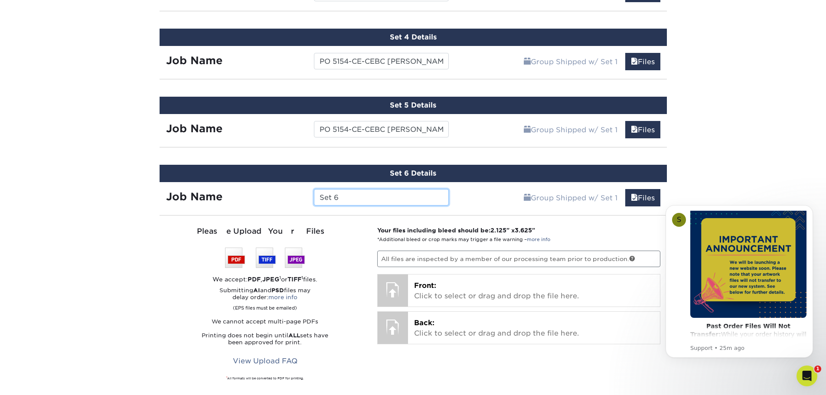
drag, startPoint x: 340, startPoint y: 196, endPoint x: 273, endPoint y: 202, distance: 67.5
click at [273, 202] on div "Job Name Set 6" at bounding box center [308, 197] width 296 height 16
paste input "PO 5154-CE-CEBC [PERSON_NAME]"
type input "PO 5154-CE-CEBC [PERSON_NAME]"
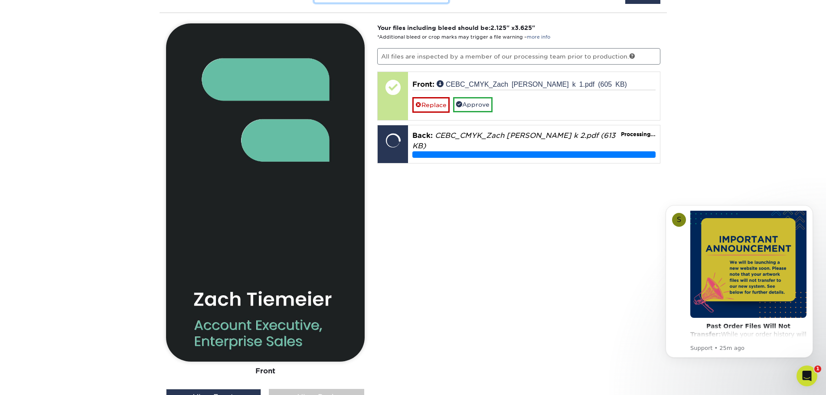
scroll to position [1021, 0]
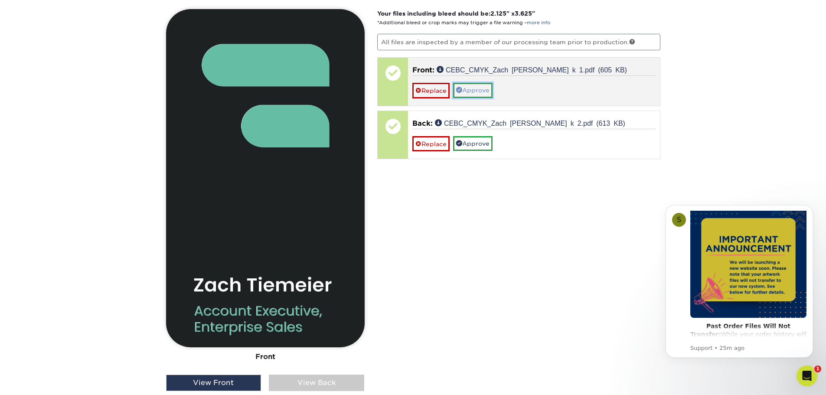
click at [479, 89] on link "Approve" at bounding box center [472, 90] width 39 height 15
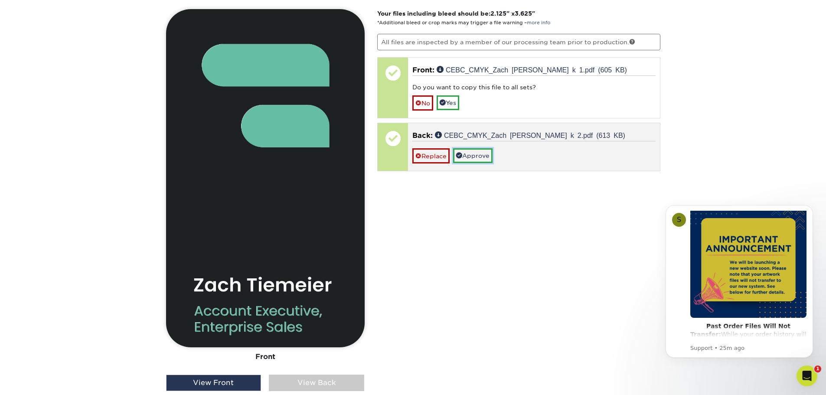
click at [480, 157] on link "Approve" at bounding box center [472, 155] width 39 height 15
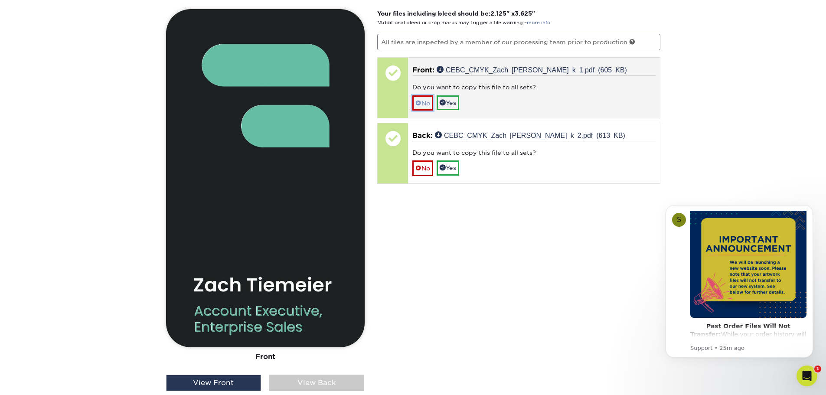
click at [423, 106] on link "No" at bounding box center [422, 102] width 21 height 15
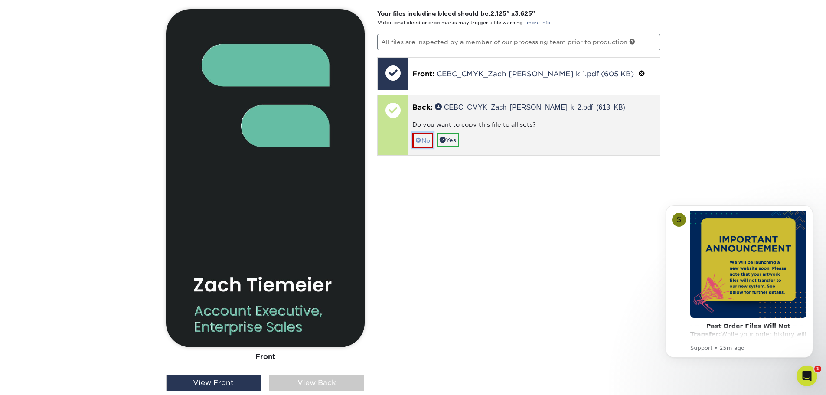
click at [422, 141] on link "No" at bounding box center [422, 140] width 21 height 15
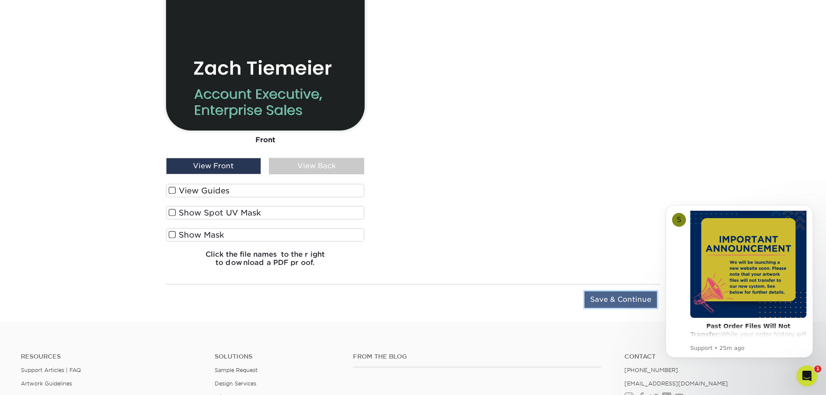
click at [621, 304] on input "Save & Continue" at bounding box center [621, 299] width 72 height 16
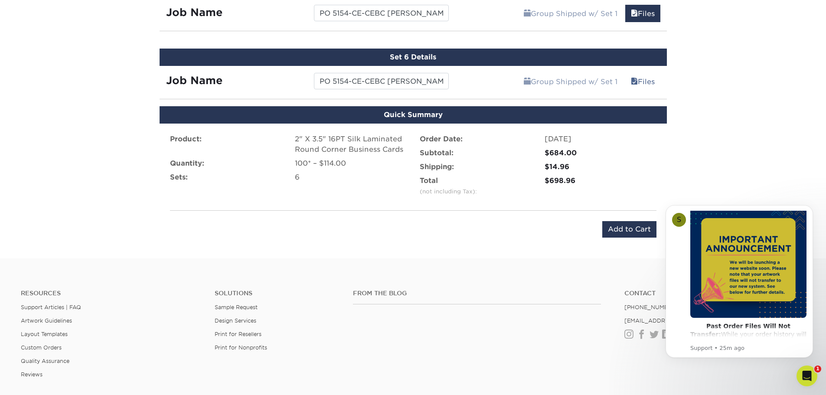
scroll to position [908, 0]
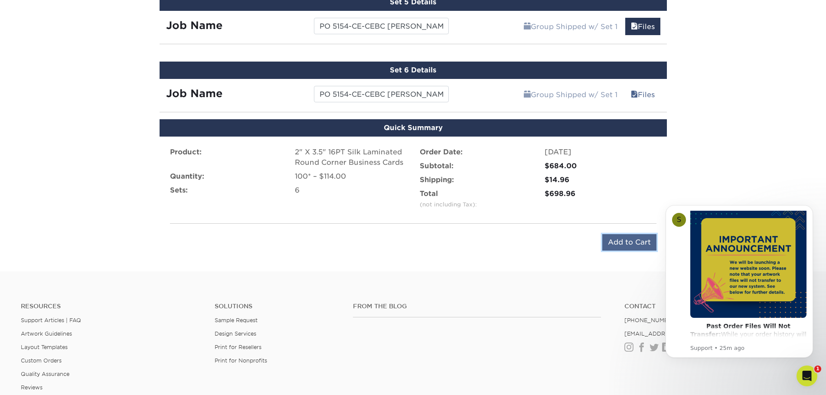
click at [630, 243] on input "Add to Cart" at bounding box center [629, 242] width 54 height 16
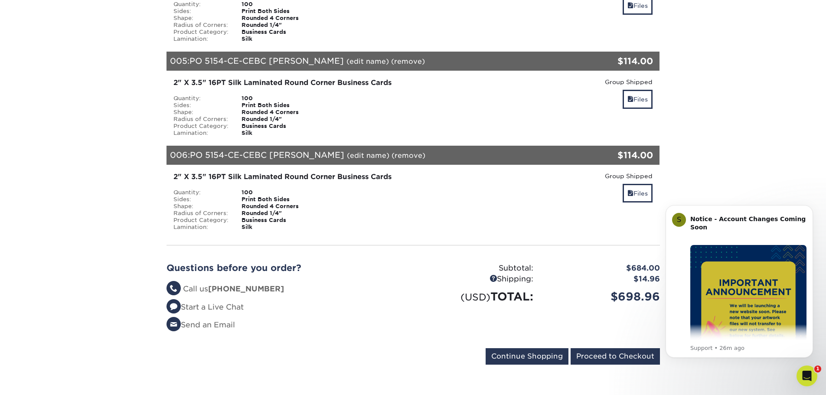
scroll to position [520, 0]
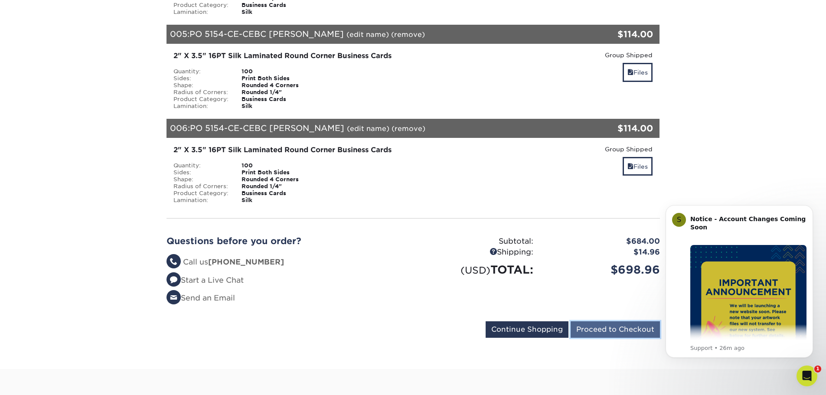
click at [616, 330] on input "Proceed to Checkout" at bounding box center [615, 329] width 89 height 16
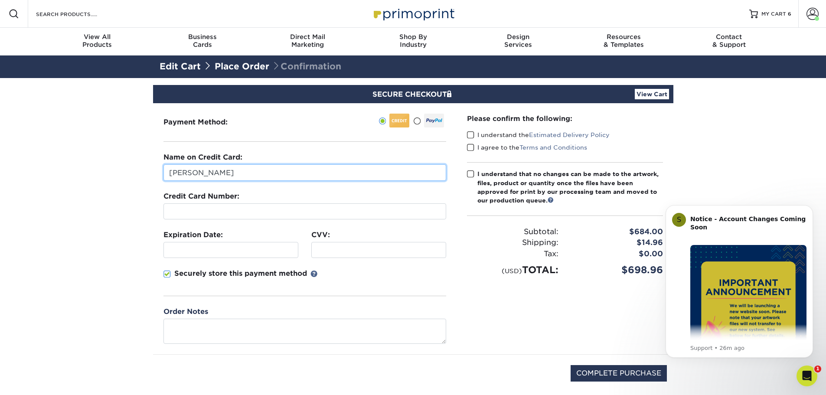
click at [275, 170] on input "[PERSON_NAME]" at bounding box center [305, 172] width 283 height 16
drag, startPoint x: 275, startPoint y: 170, endPoint x: 0, endPoint y: 166, distance: 275.0
click at [0, 166] on section "SECURE CHECKOUT View Cart Payment Method: Name on Credit Card:" at bounding box center [413, 250] width 826 height 344
type input "STRAUB MARKETING"
click at [474, 331] on div "Please confirm the following: I understand the Estimated Delivery Policy I agre…" at bounding box center [565, 228] width 217 height 251
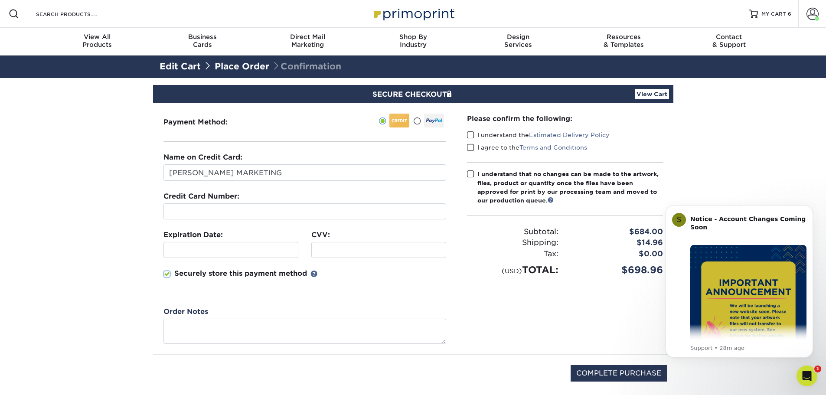
click at [166, 275] on span at bounding box center [167, 274] width 7 height 8
click at [0, 0] on input "Securely store this payment method" at bounding box center [0, 0] width 0 height 0
click at [470, 135] on span at bounding box center [470, 135] width 7 height 8
click at [0, 0] on input "I understand the Estimated Delivery Policy" at bounding box center [0, 0] width 0 height 0
click at [471, 145] on span at bounding box center [470, 148] width 7 height 8
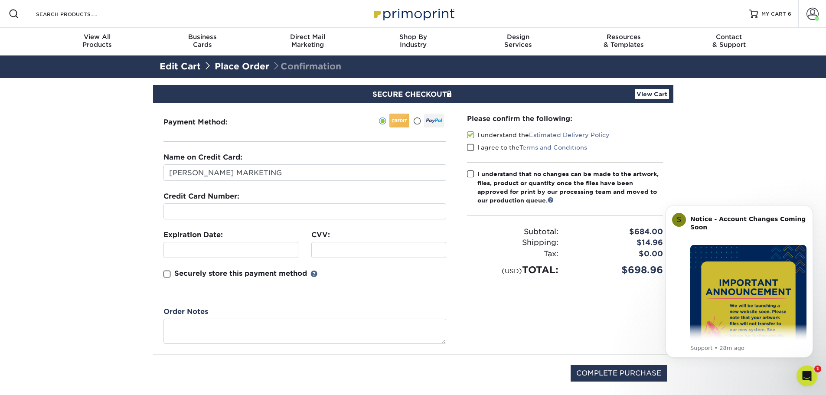
click at [0, 0] on input "I agree to the Terms and Conditions" at bounding box center [0, 0] width 0 height 0
click at [471, 173] on span at bounding box center [470, 174] width 7 height 8
click at [0, 0] on input "I understand that no changes can be made to the artwork, files, product or quan…" at bounding box center [0, 0] width 0 height 0
click at [606, 375] on input "COMPLETE PURCHASE" at bounding box center [619, 373] width 96 height 16
type input "PROCESSING, PLEASE WAIT..."
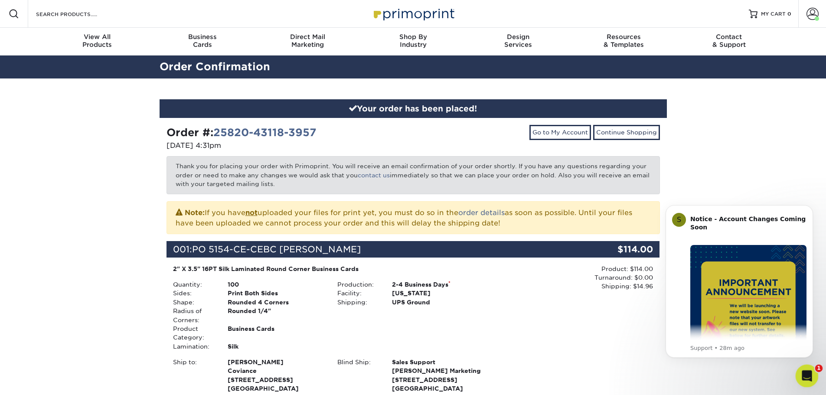
drag, startPoint x: 948, startPoint y: 537, endPoint x: 815, endPoint y: 374, distance: 210.3
click html
click at [807, 376] on icon "Open Intercom Messenger" at bounding box center [806, 375] width 14 height 14
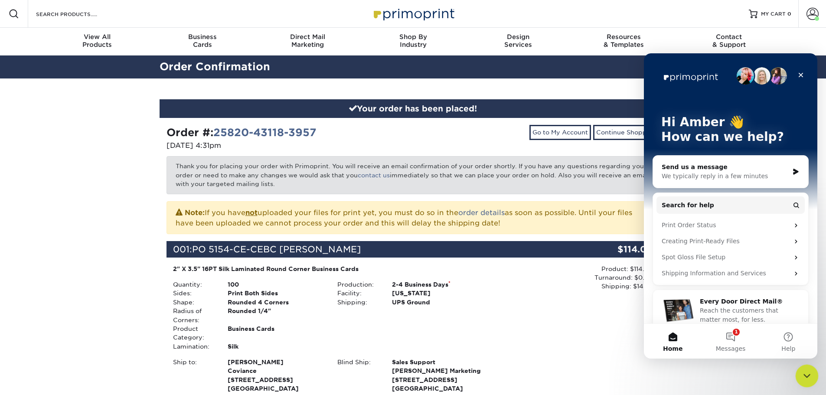
click at [805, 373] on icon "Close Intercom Messenger" at bounding box center [806, 375] width 10 height 10
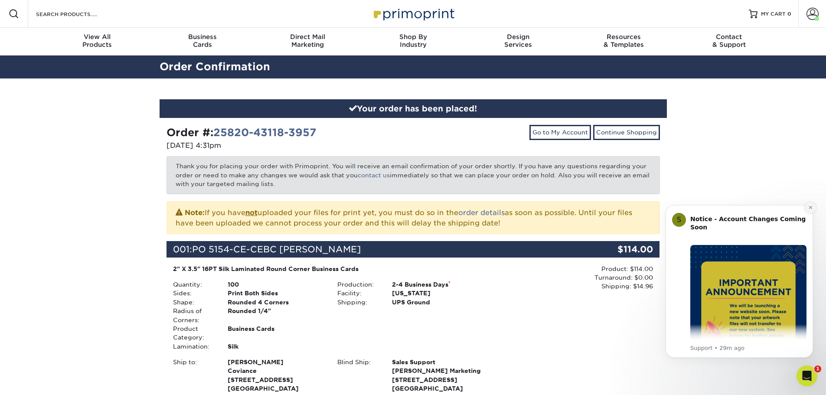
click at [811, 206] on icon "Dismiss notification" at bounding box center [810, 207] width 5 height 5
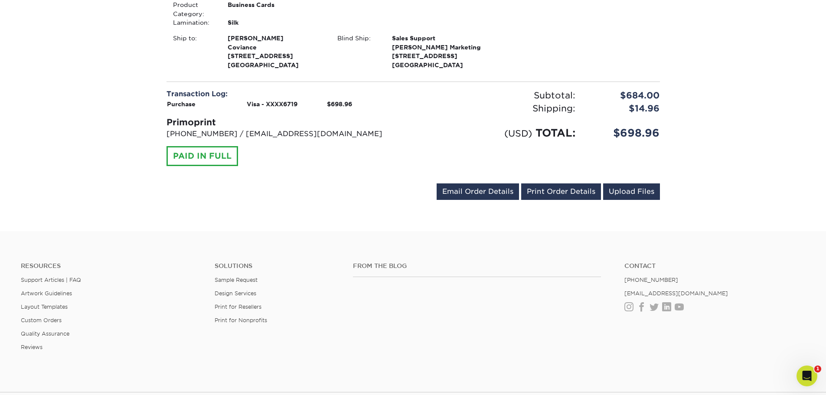
scroll to position [1171, 0]
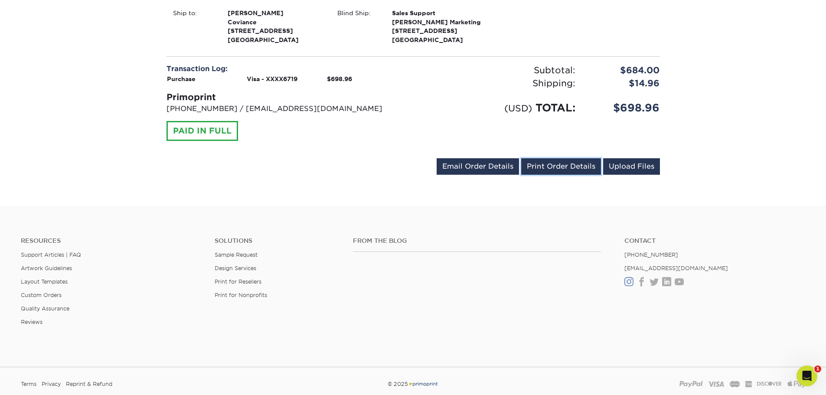
drag, startPoint x: 542, startPoint y: 220, endPoint x: 631, endPoint y: 336, distance: 146.9
click at [542, 175] on link "Print Order Details" at bounding box center [561, 166] width 80 height 16
